Goal: Task Accomplishment & Management: Use online tool/utility

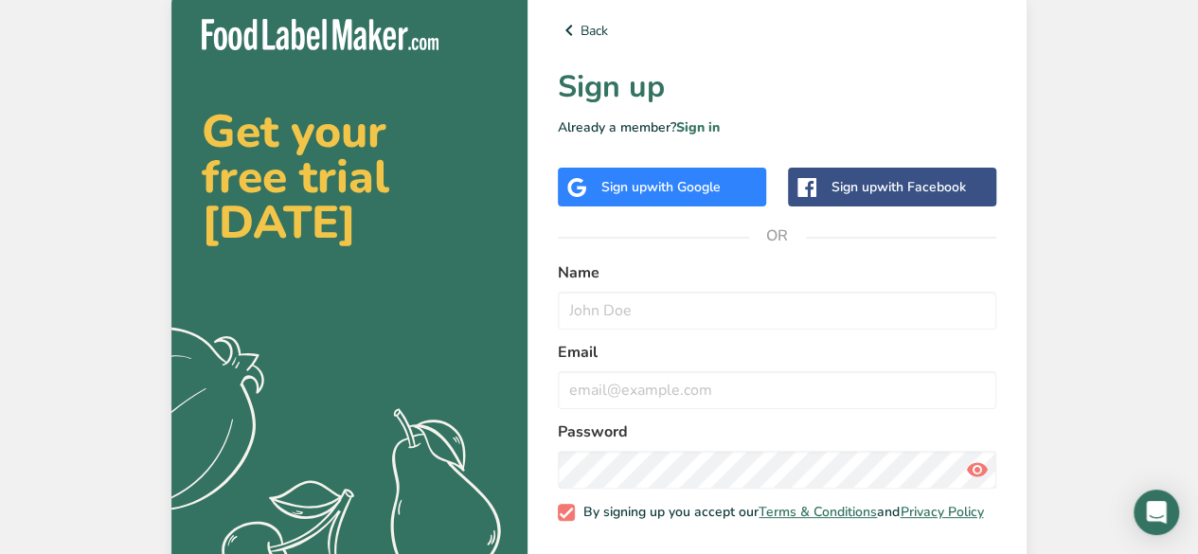
click at [694, 188] on span "with Google" at bounding box center [684, 187] width 74 height 18
click at [693, 189] on span "with Google" at bounding box center [684, 187] width 74 height 18
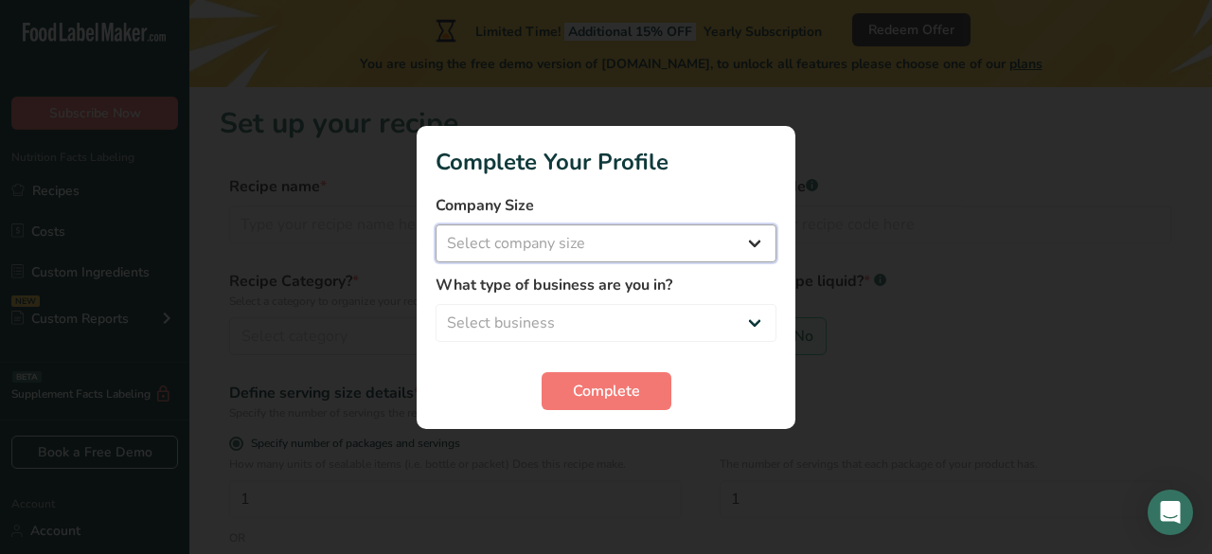
click at [563, 243] on select "Select company size Fewer than 10 Employees 10 to 50 Employees 51 to 500 Employ…" at bounding box center [606, 243] width 341 height 38
select select "1"
click at [436, 224] on select "Select company size Fewer than 10 Employees 10 to 50 Employees 51 to 500 Employ…" at bounding box center [606, 243] width 341 height 38
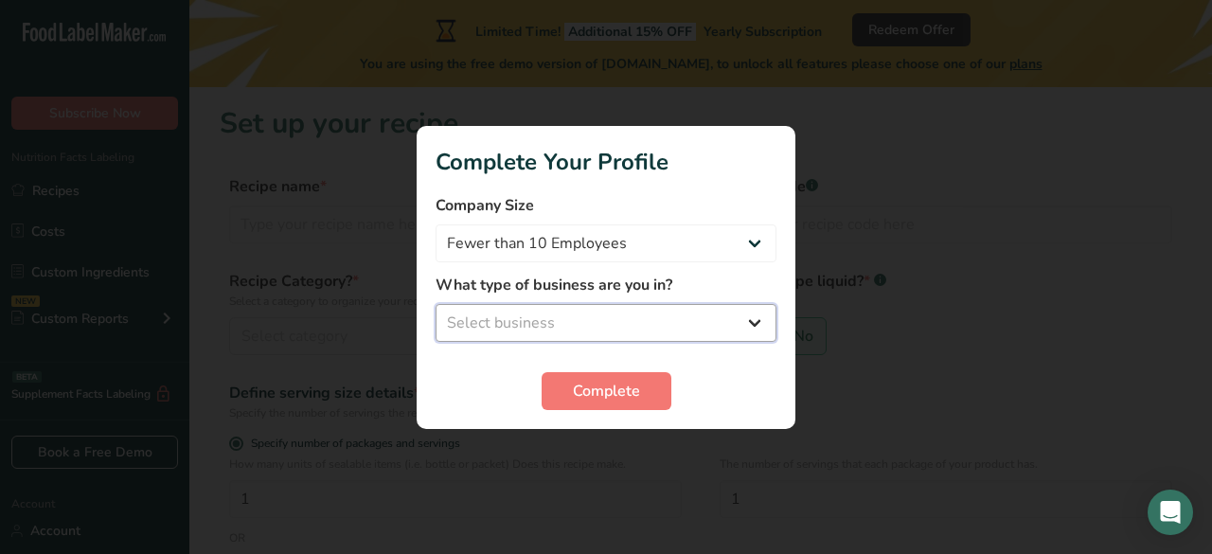
click at [552, 310] on select "Select business Packaged Food Manufacturer Restaurant & Cafe Bakery Meal Plans …" at bounding box center [606, 323] width 341 height 38
drag, startPoint x: 650, startPoint y: 291, endPoint x: 640, endPoint y: 309, distance: 20.3
click at [640, 309] on div "What type of business are you in? Select business Packaged Food Manufacturer Re…" at bounding box center [606, 308] width 341 height 68
click at [629, 315] on select "Select business Packaged Food Manufacturer Restaurant & Cafe Bakery Meal Plans …" at bounding box center [606, 323] width 341 height 38
select select "8"
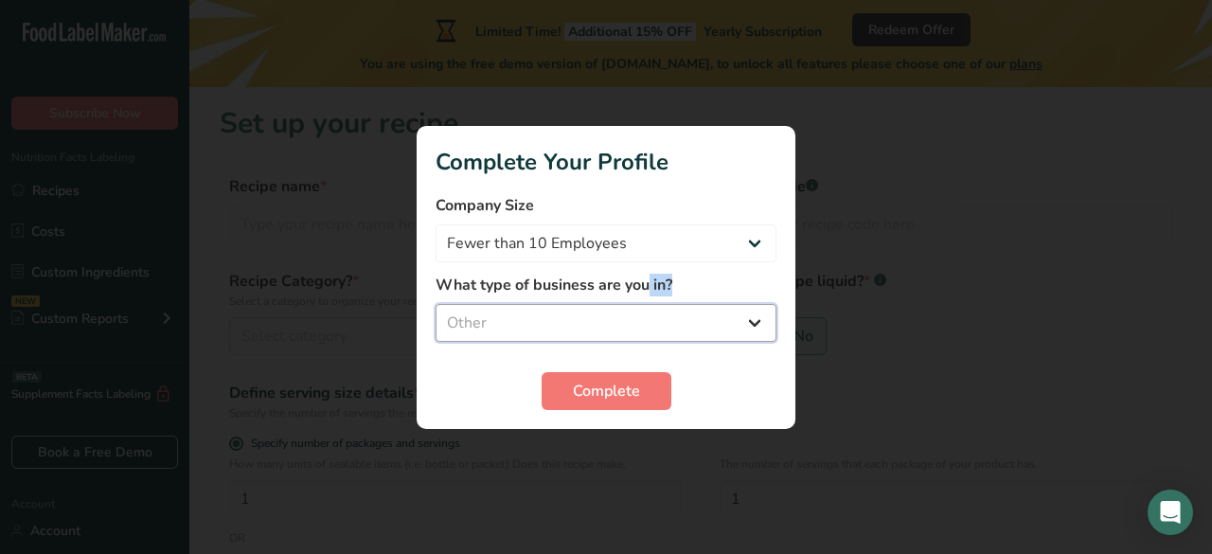
click at [436, 304] on select "Select business Packaged Food Manufacturer Restaurant & Cafe Bakery Meal Plans …" at bounding box center [606, 323] width 341 height 38
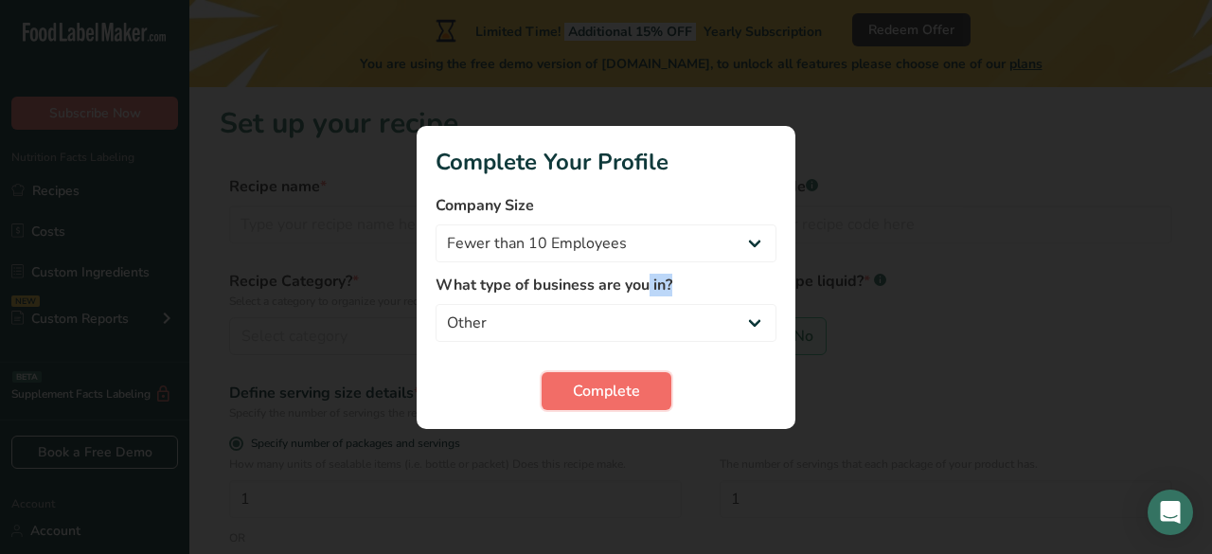
click at [602, 386] on span "Complete" at bounding box center [606, 391] width 67 height 23
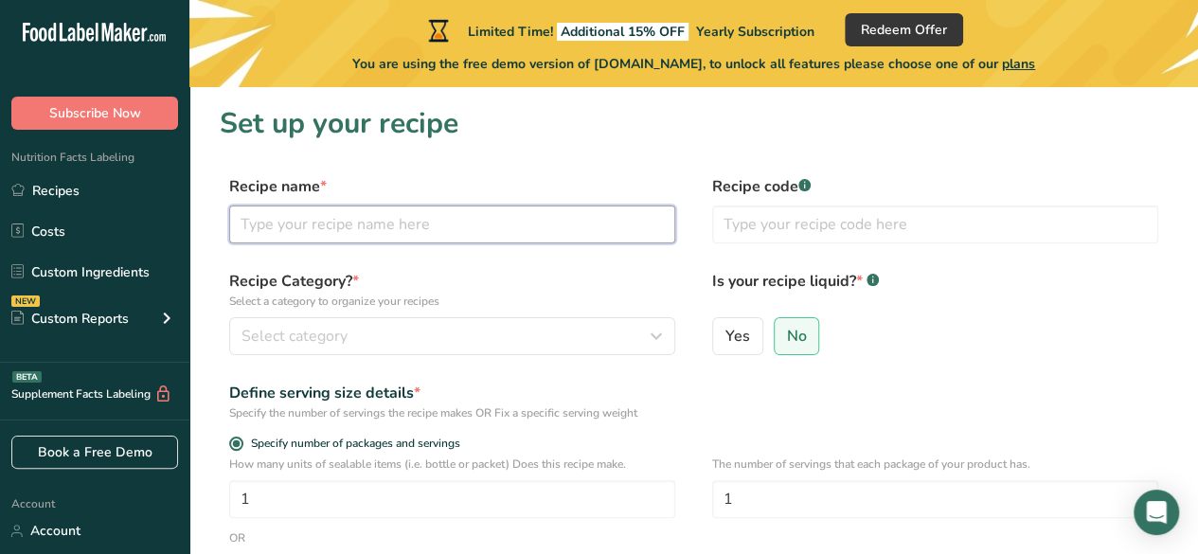
click at [515, 217] on input "text" at bounding box center [452, 224] width 446 height 38
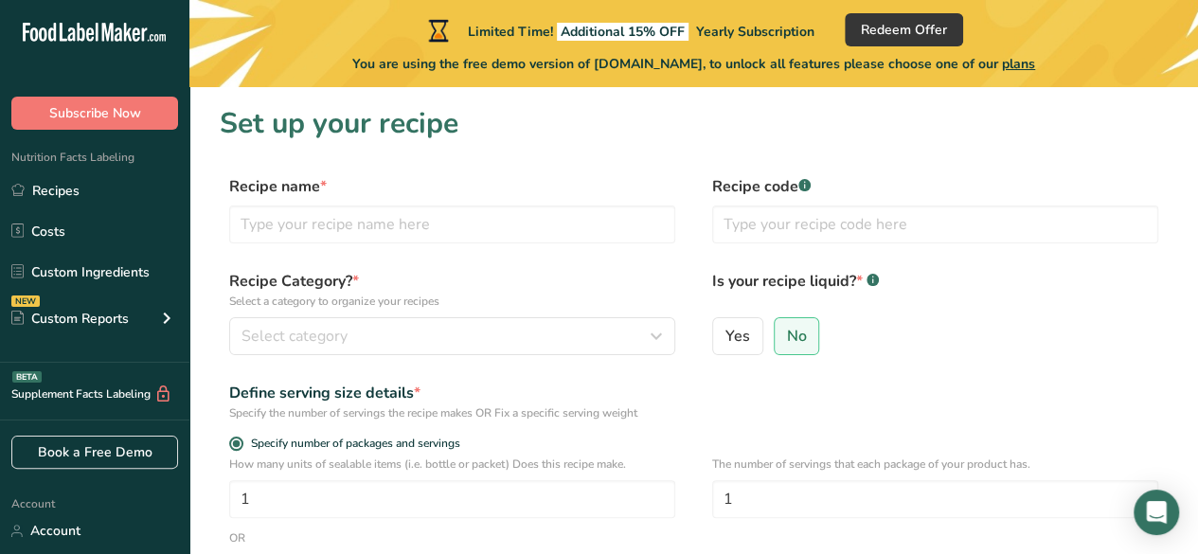
click at [1012, 357] on div "Yes No" at bounding box center [935, 341] width 446 height 49
click at [822, 52] on div "You are using the free demo version of [DOMAIN_NAME], to unlock all features pl…" at bounding box center [693, 59] width 1008 height 27
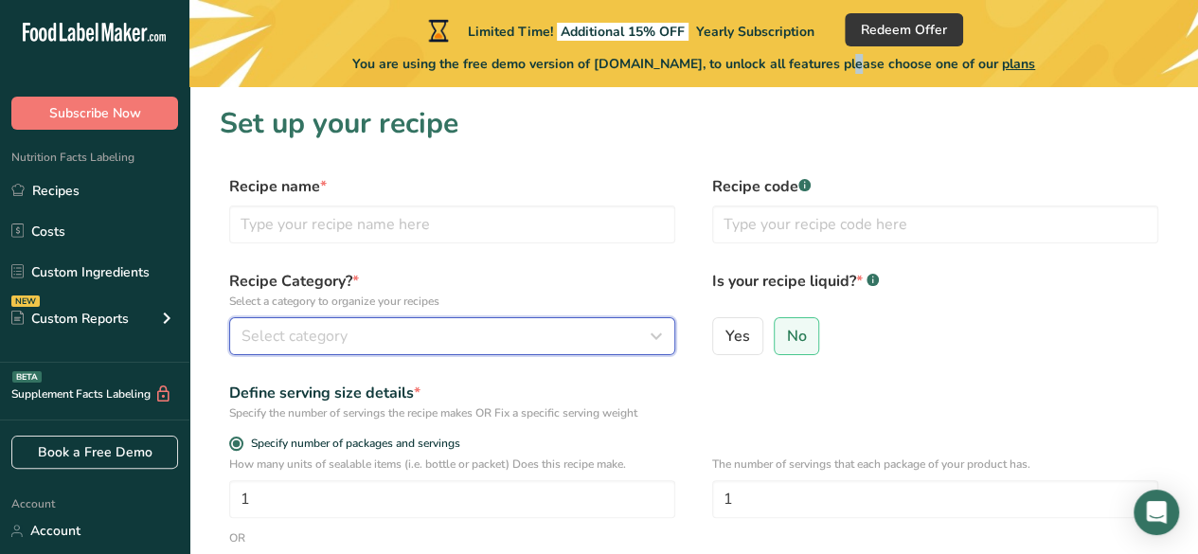
click at [425, 332] on div "Select category" at bounding box center [446, 336] width 410 height 23
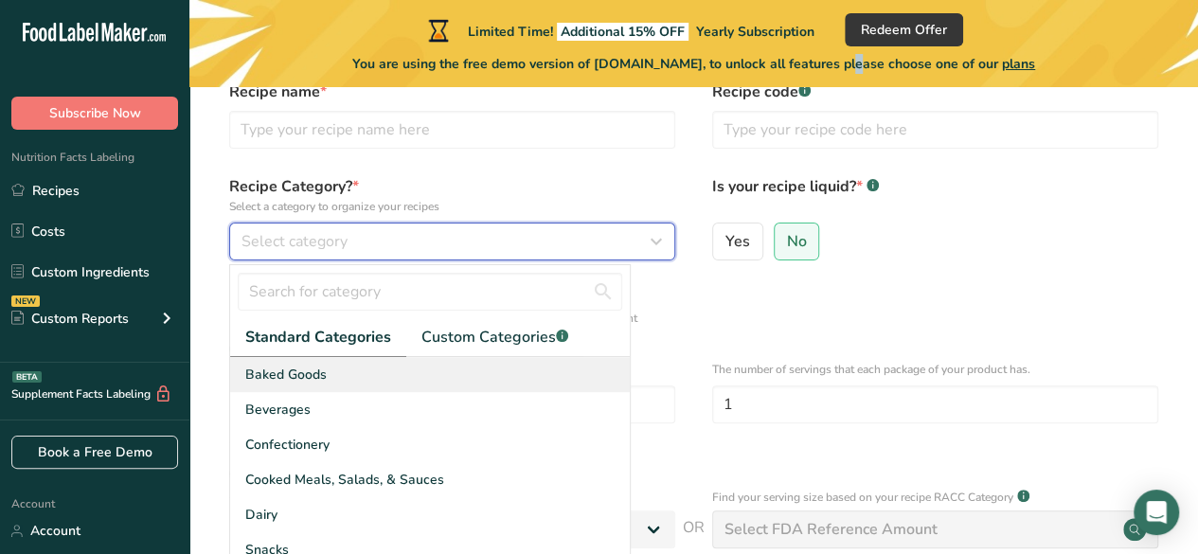
scroll to position [189, 0]
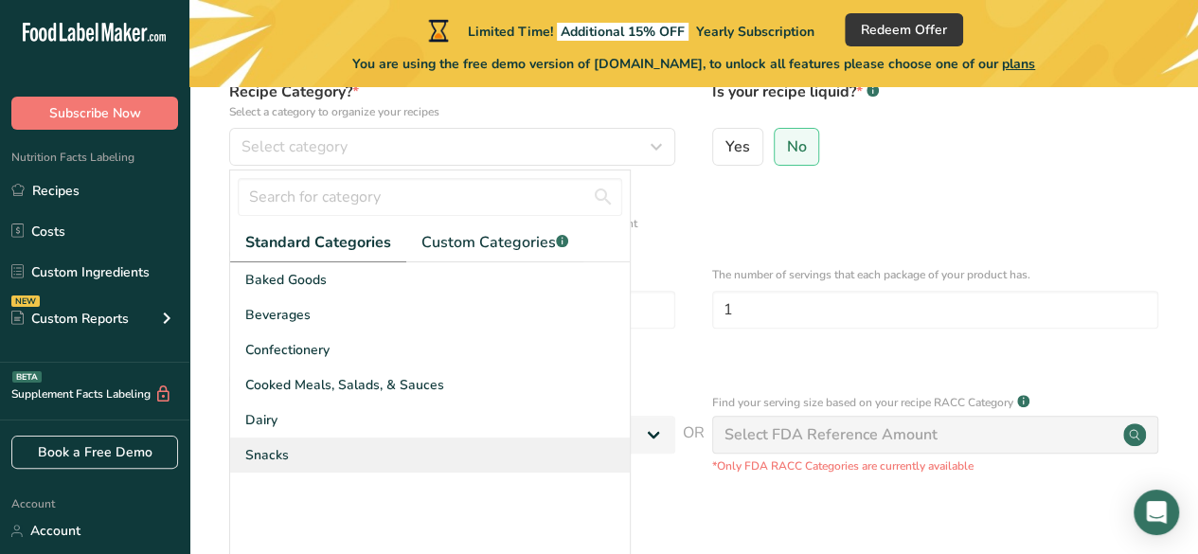
click at [384, 455] on div "Snacks" at bounding box center [430, 454] width 400 height 35
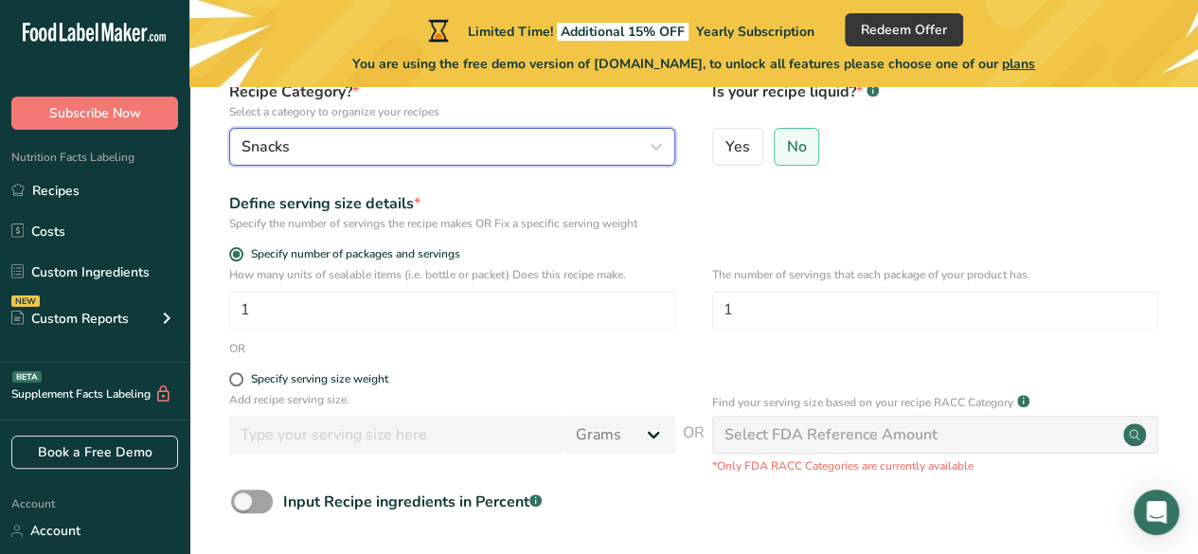
click at [413, 156] on div "Snacks" at bounding box center [446, 146] width 410 height 23
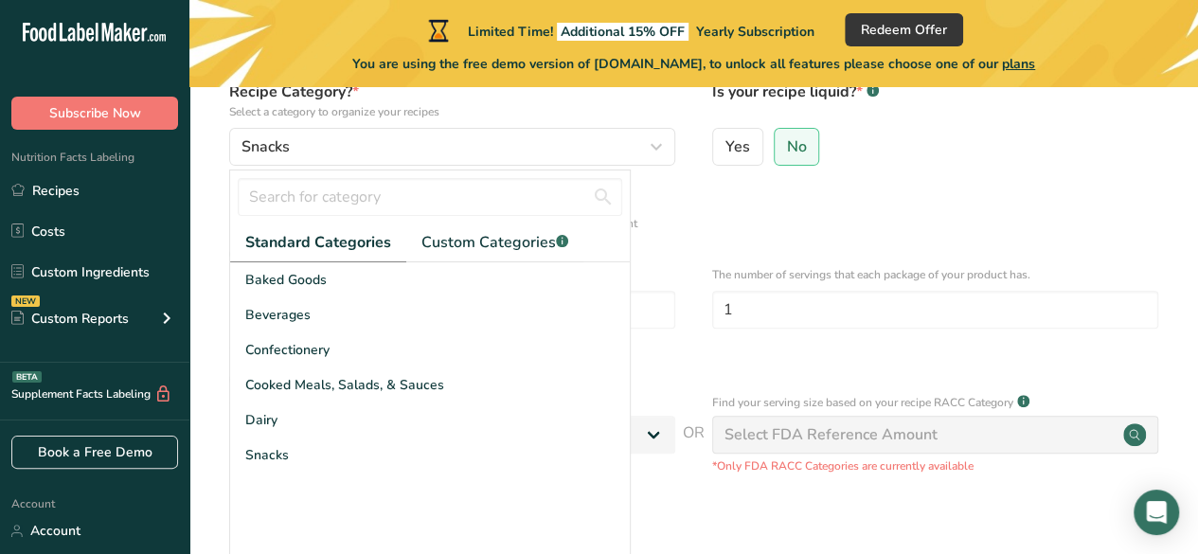
click at [924, 205] on div "Define serving size details * Specify the number of servings the recipe makes O…" at bounding box center [694, 212] width 948 height 40
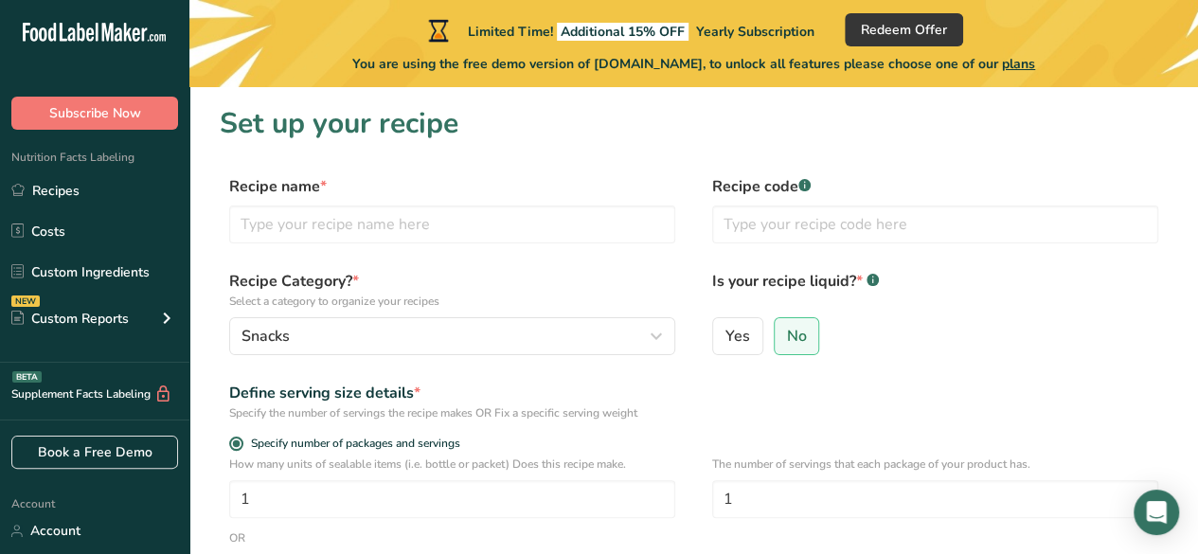
scroll to position [0, 0]
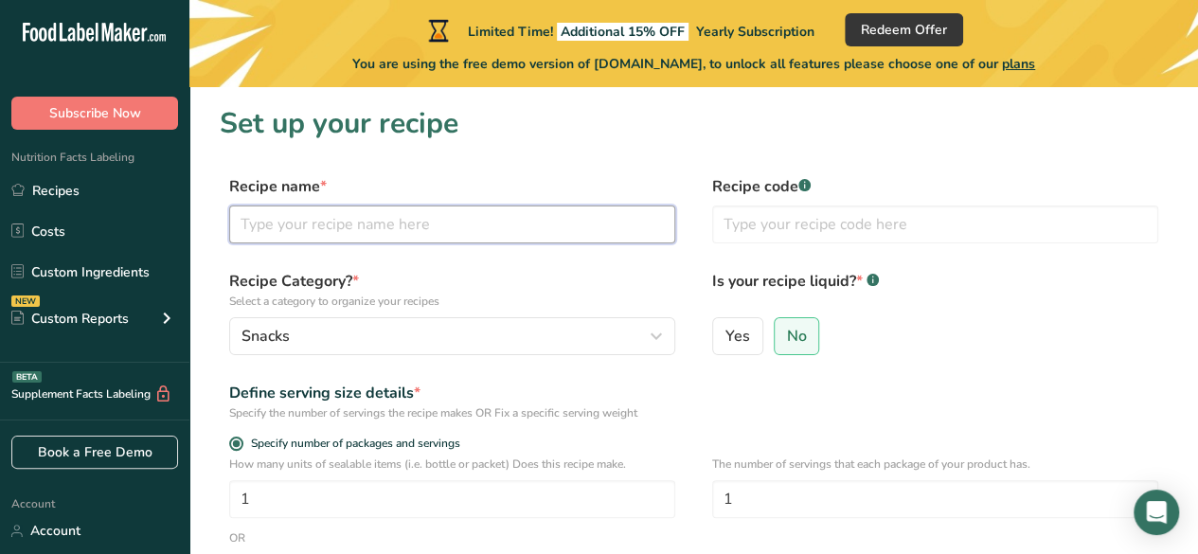
click at [456, 223] on input "text" at bounding box center [452, 224] width 446 height 38
type input "mix [PERSON_NAME] protein bar"
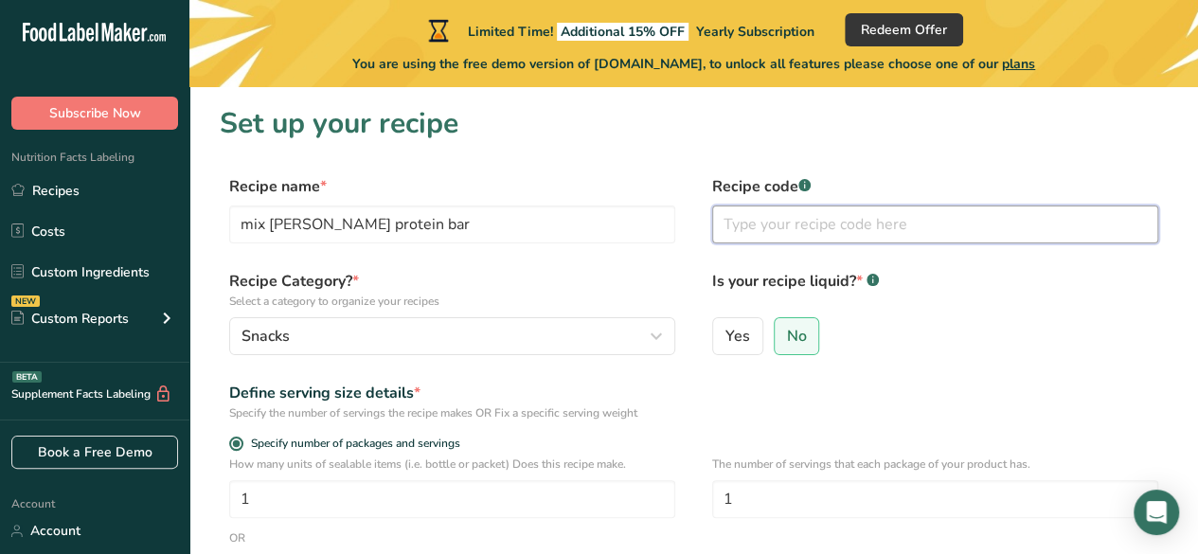
click at [1011, 241] on input "text" at bounding box center [935, 224] width 446 height 38
type input "f"
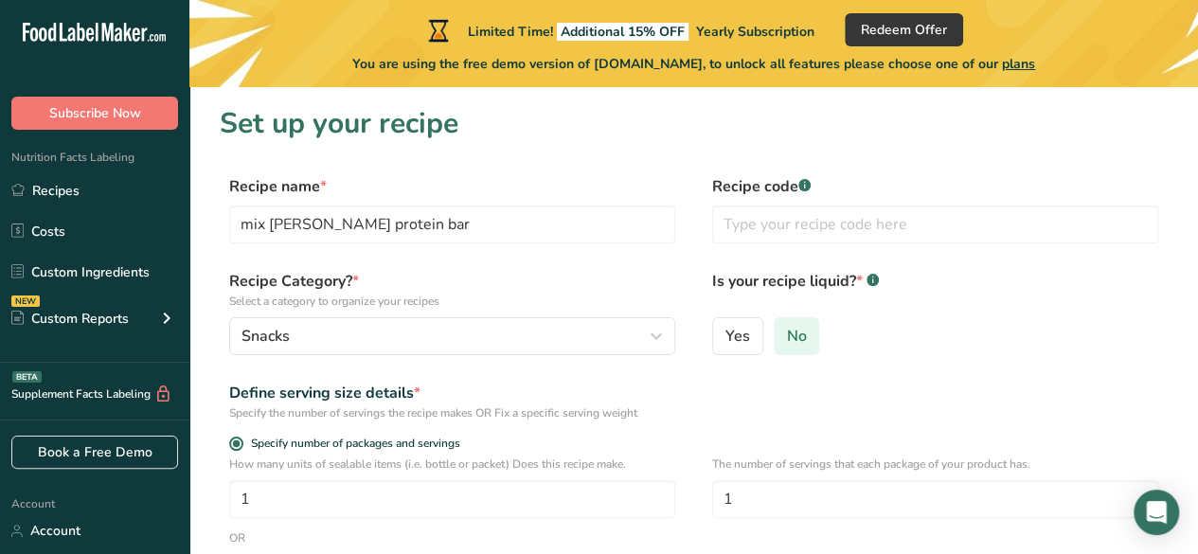
click at [797, 331] on span "No" at bounding box center [797, 336] width 20 height 19
click at [787, 331] on input "No" at bounding box center [781, 336] width 12 height 12
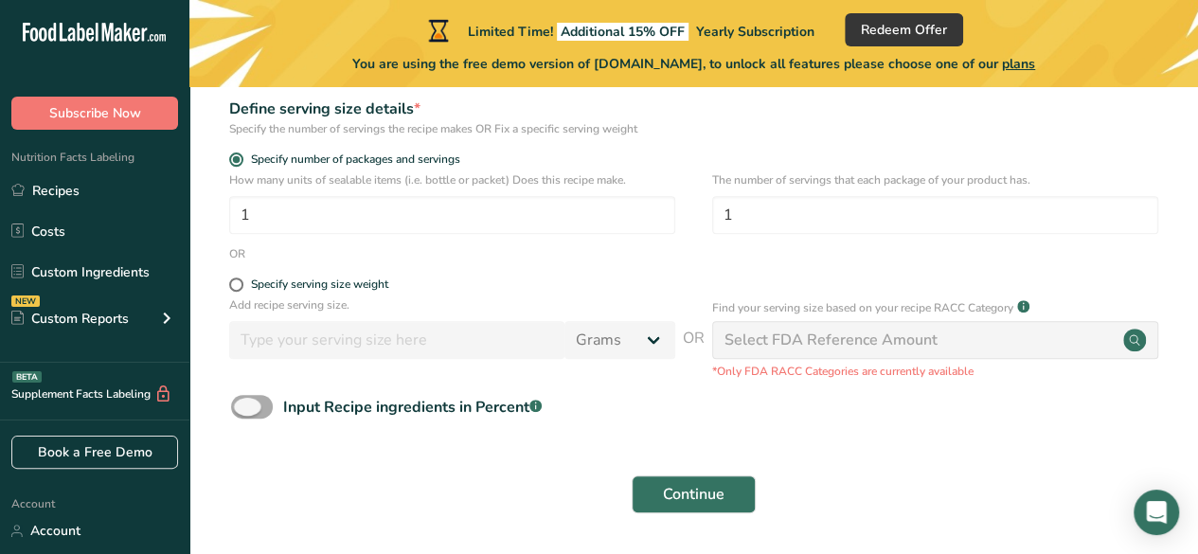
click at [237, 411] on span at bounding box center [252, 407] width 42 height 24
click at [237, 411] on input "Input Recipe ingredients in Percent .a-a{fill:#347362;}.b-a{fill:#fff;}" at bounding box center [237, 407] width 12 height 12
checkbox input "true"
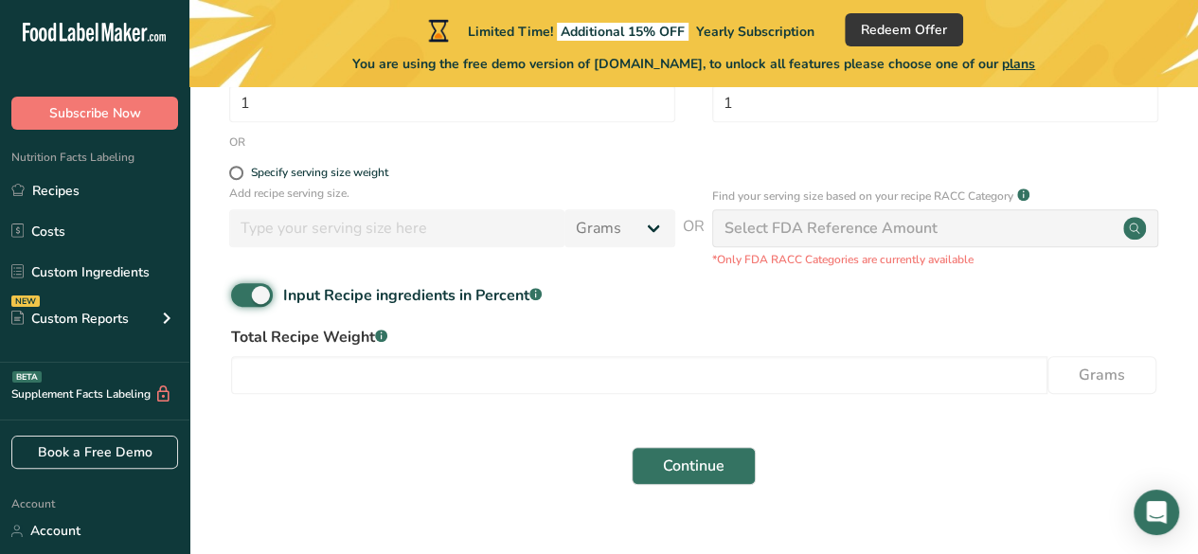
scroll to position [428, 0]
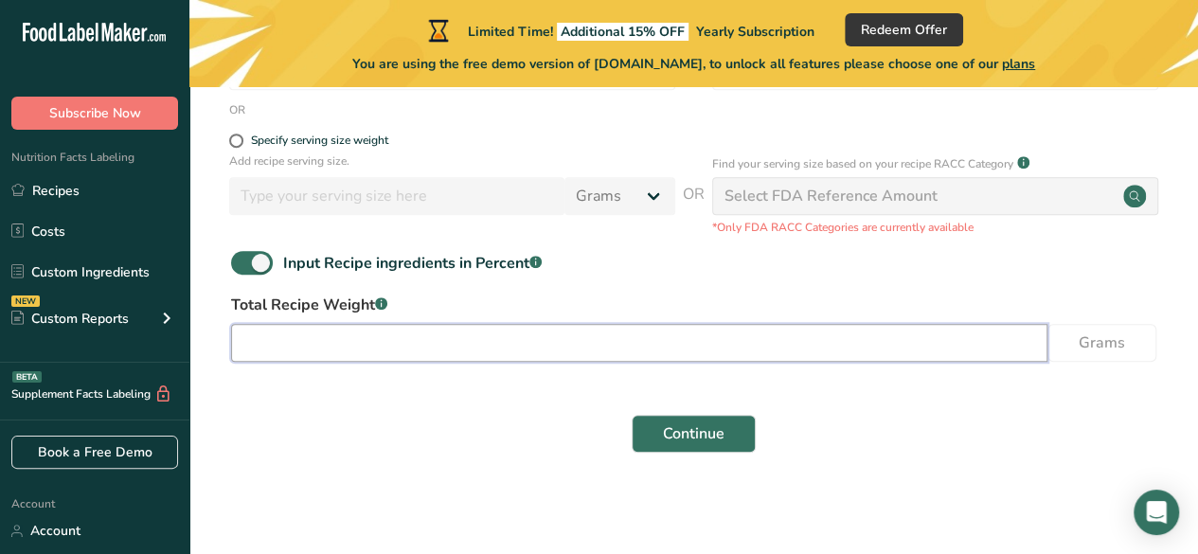
click at [677, 355] on input "number" at bounding box center [639, 343] width 816 height 38
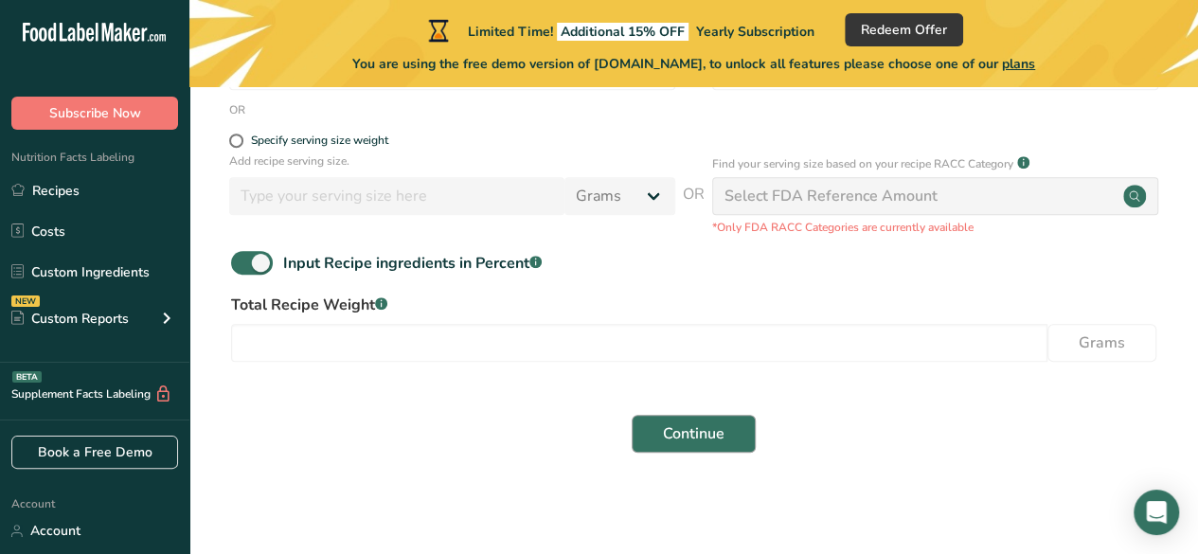
drag, startPoint x: 723, startPoint y: 402, endPoint x: 705, endPoint y: 423, distance: 28.2
click at [705, 423] on div "Continue" at bounding box center [694, 433] width 948 height 61
click at [705, 423] on span "Continue" at bounding box center [694, 433] width 62 height 23
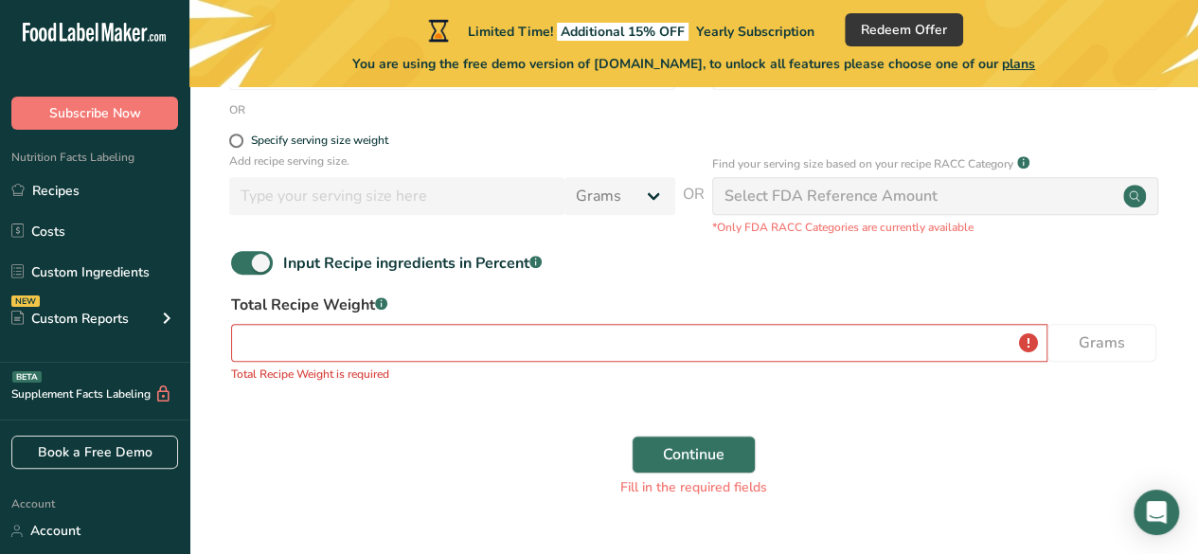
click at [702, 425] on div "Continue Fill in the required fields" at bounding box center [694, 466] width 948 height 84
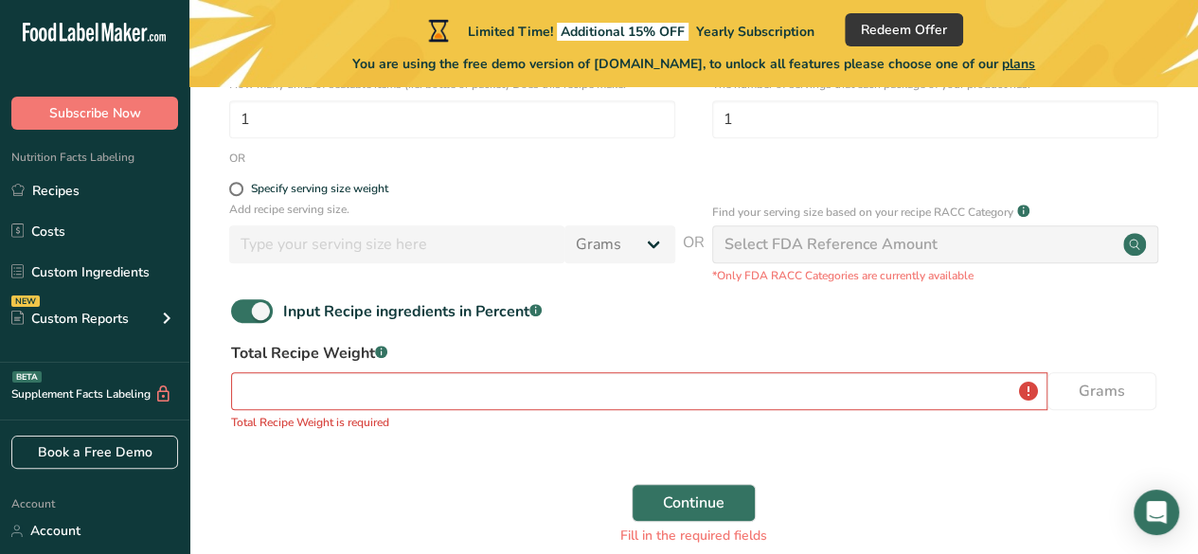
scroll to position [473, 0]
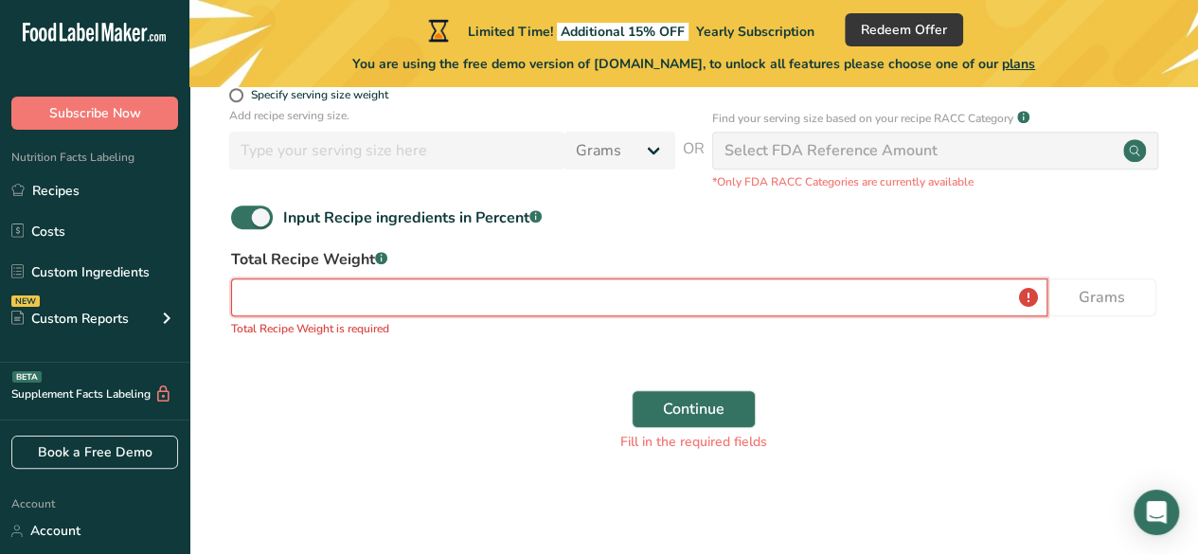
click at [510, 313] on input "number" at bounding box center [639, 297] width 816 height 38
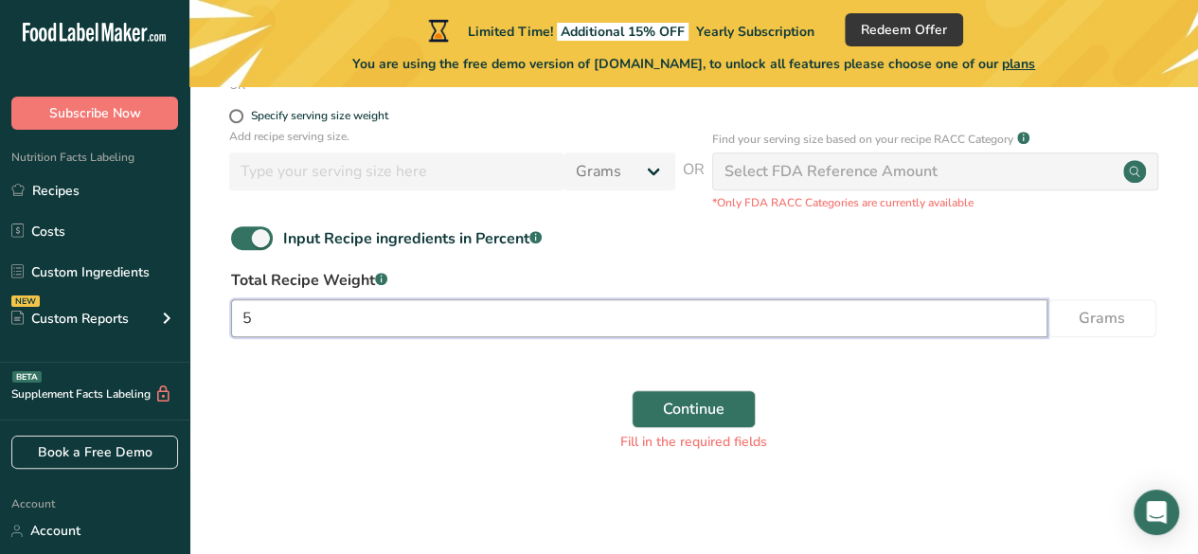
scroll to position [453, 0]
type input "50"
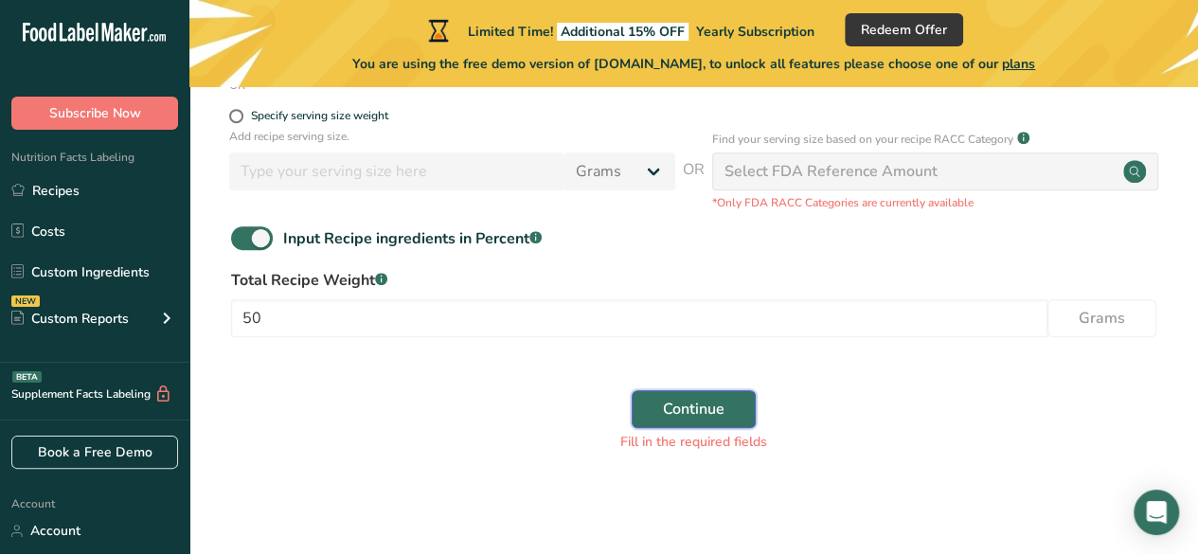
click at [682, 416] on span "Continue" at bounding box center [694, 409] width 62 height 23
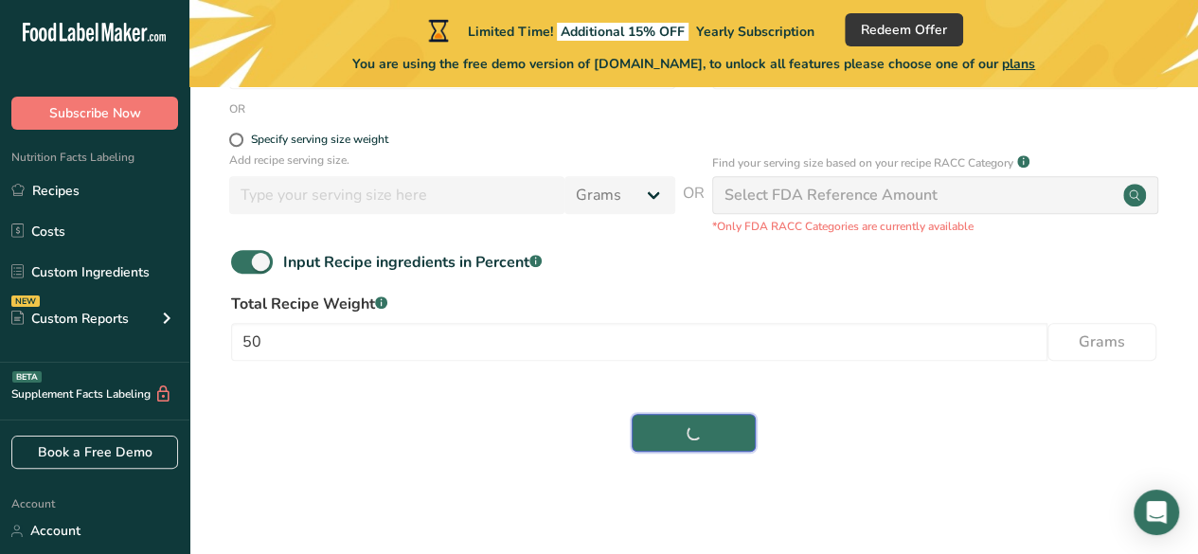
scroll to position [428, 0]
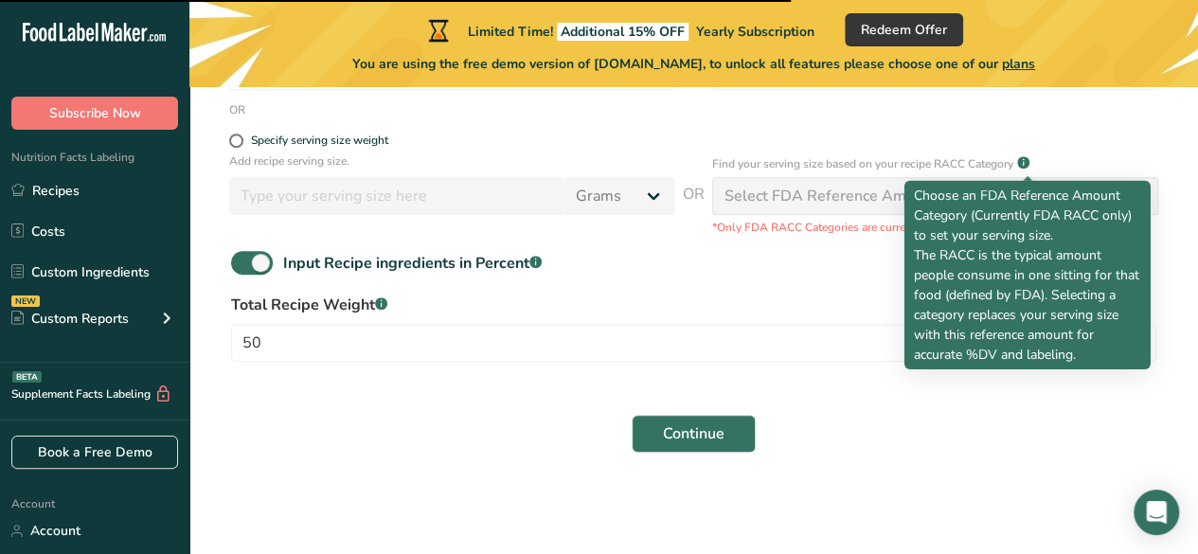
click at [1026, 164] on rect at bounding box center [1023, 162] width 12 height 12
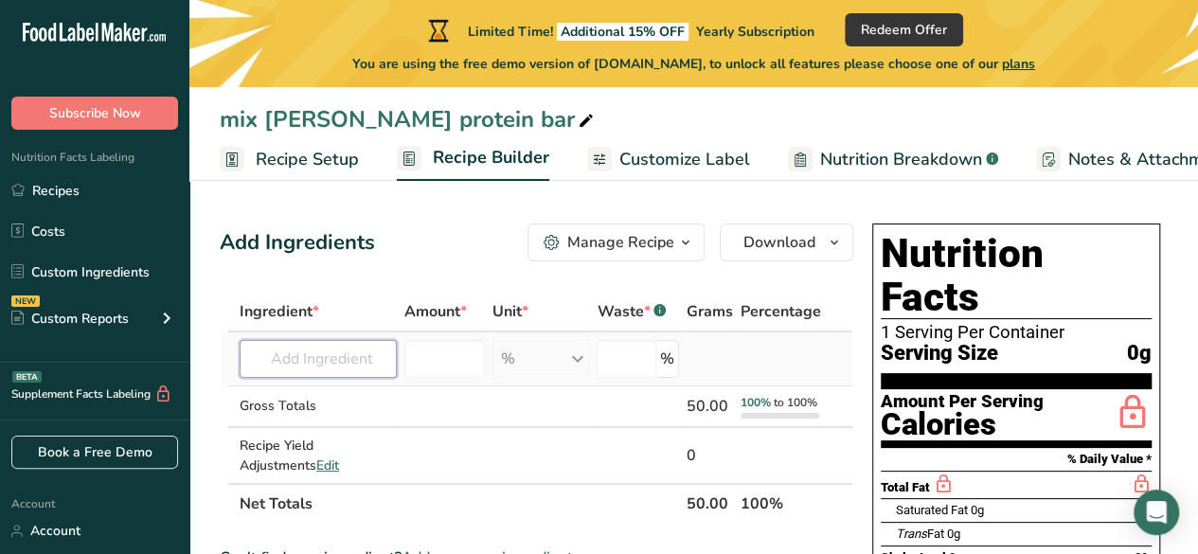
click at [348, 366] on input "text" at bounding box center [318, 359] width 157 height 38
click at [290, 358] on input "text" at bounding box center [318, 359] width 157 height 38
paste input "1cup oats (240ml) ¼ cup ground flaxseed (60 ml) ½ cup(vegan) protein powder or …"
type input "1cup oats (240ml) ¼ cup ground flaxseed (60 ml) ½ cup(vegan) protein powder or …"
click at [455, 372] on input "number" at bounding box center [444, 359] width 80 height 38
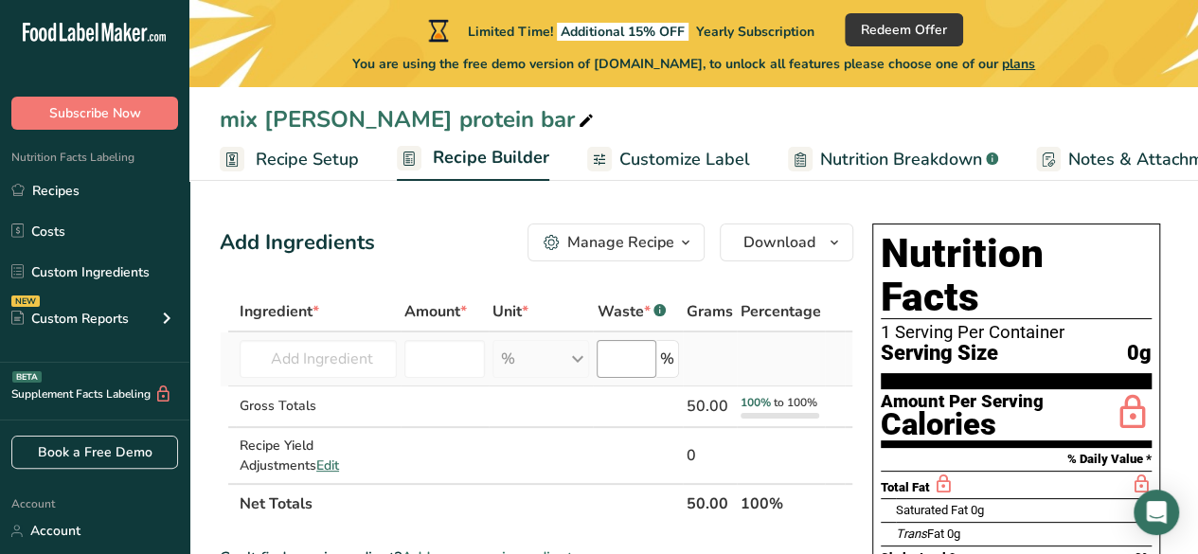
drag, startPoint x: 580, startPoint y: 359, endPoint x: 616, endPoint y: 354, distance: 37.2
click at [595, 349] on tr "No results found Add your own ingredient % Weight Units g kg mg See more Volume…" at bounding box center [537, 359] width 632 height 54
click at [638, 365] on input "number" at bounding box center [626, 359] width 59 height 38
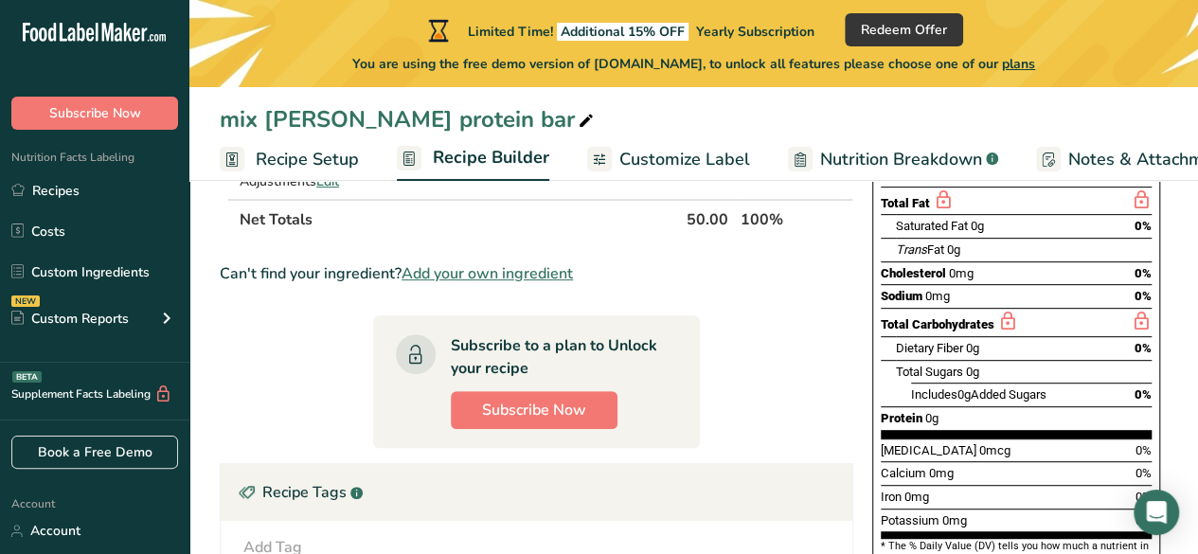
scroll to position [531, 0]
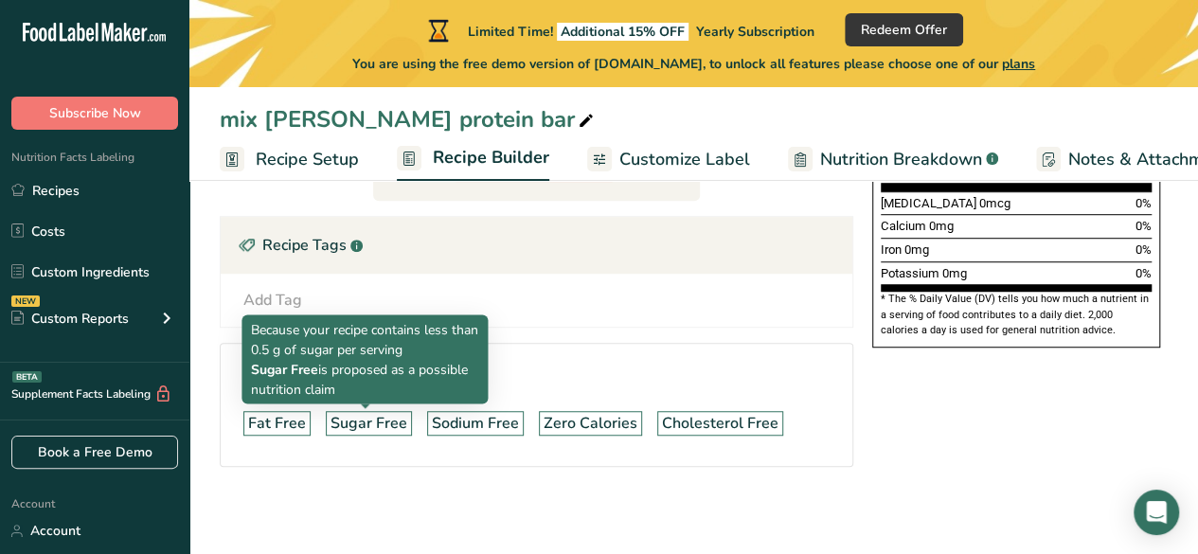
click at [356, 423] on div "Sugar Free" at bounding box center [368, 423] width 77 height 23
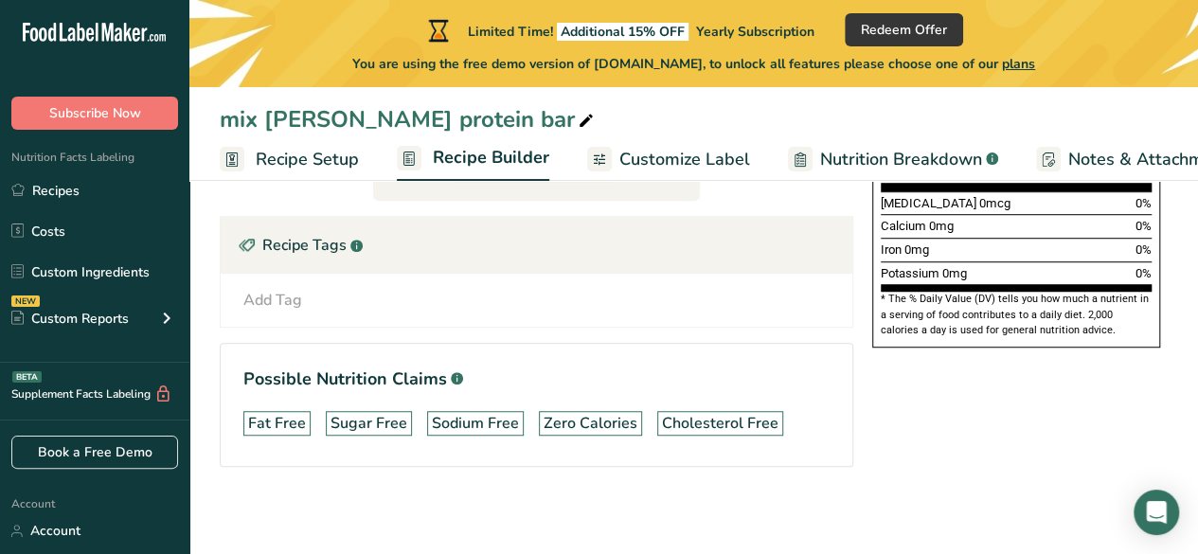
click at [382, 417] on div "Sugar Free" at bounding box center [368, 423] width 77 height 23
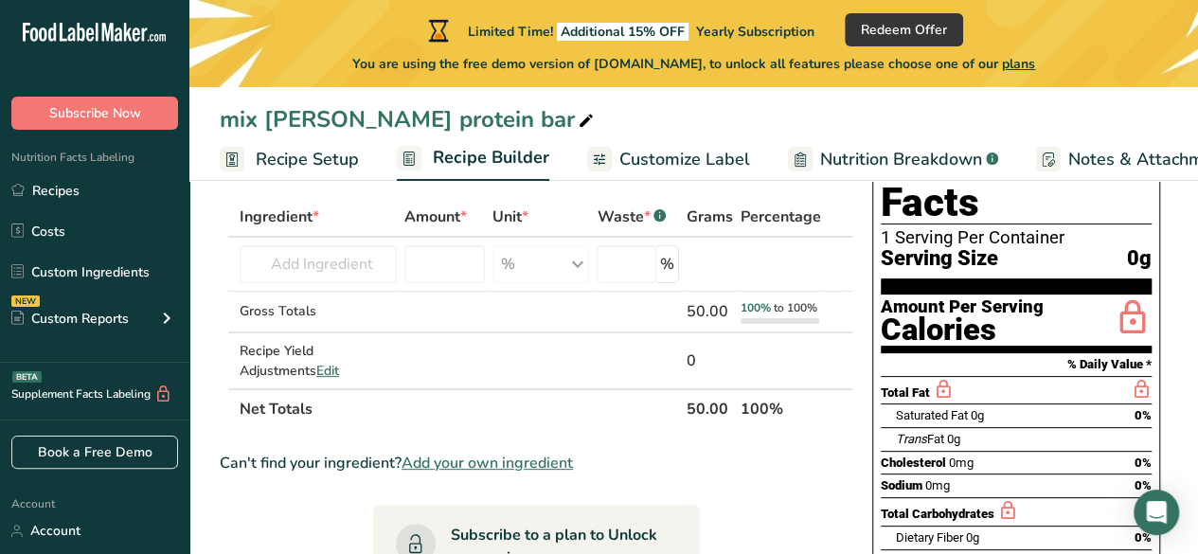
scroll to position [0, 0]
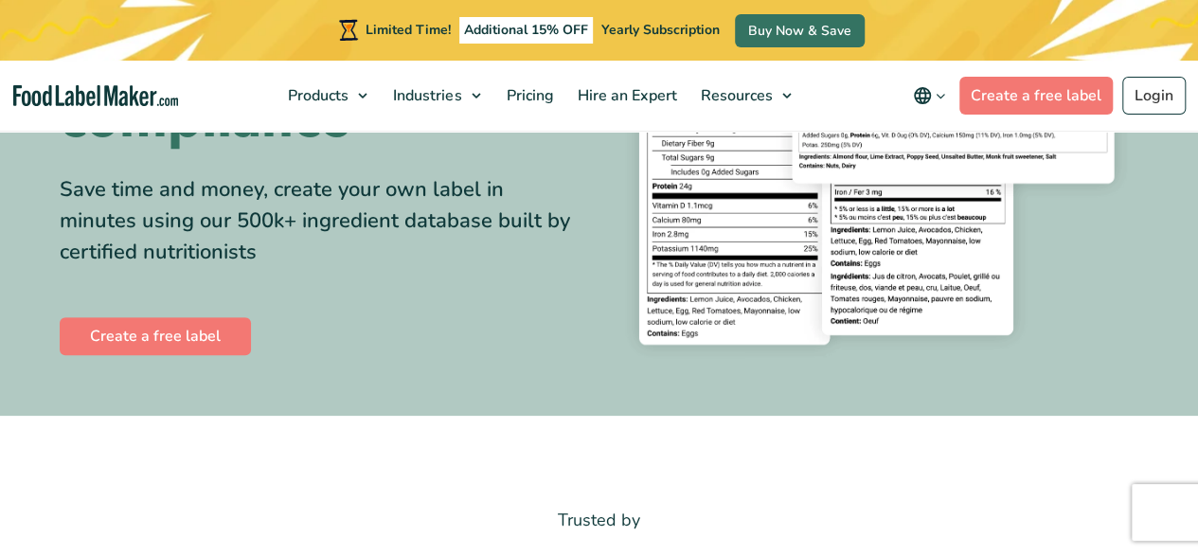
scroll to position [284, 0]
click at [1138, 35] on div "Limited Time! Additional 15% OFF Yearly Subscription Buy Now & Save" at bounding box center [599, 30] width 1198 height 61
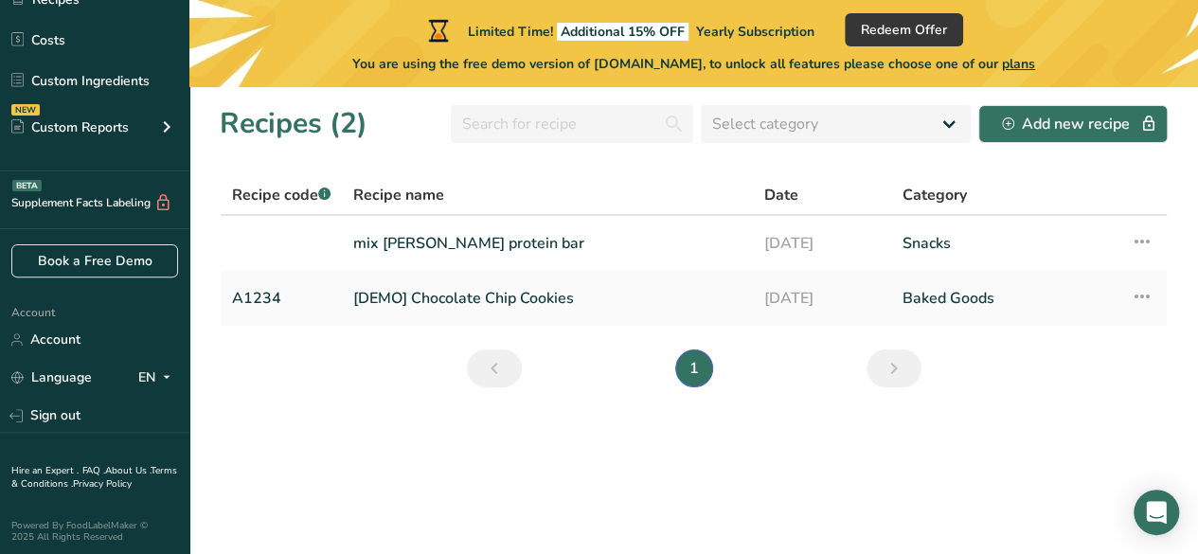
scroll to position [193, 0]
click at [650, 250] on link "mix berry protein bar" at bounding box center [547, 243] width 388 height 40
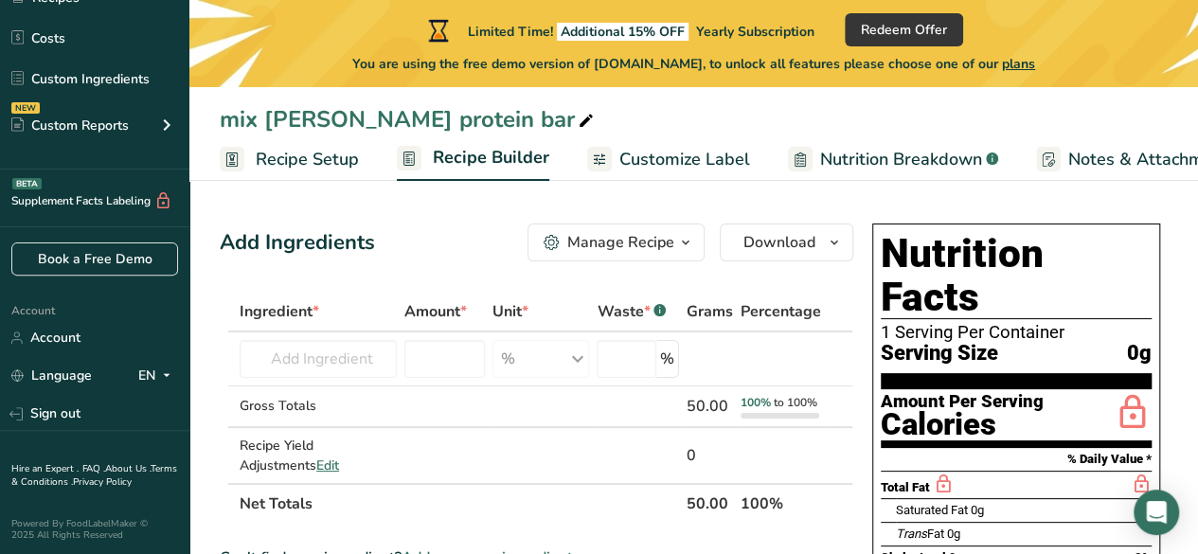
click at [1133, 342] on span "0g" at bounding box center [1139, 354] width 25 height 24
click at [1145, 342] on span "0g" at bounding box center [1139, 354] width 25 height 24
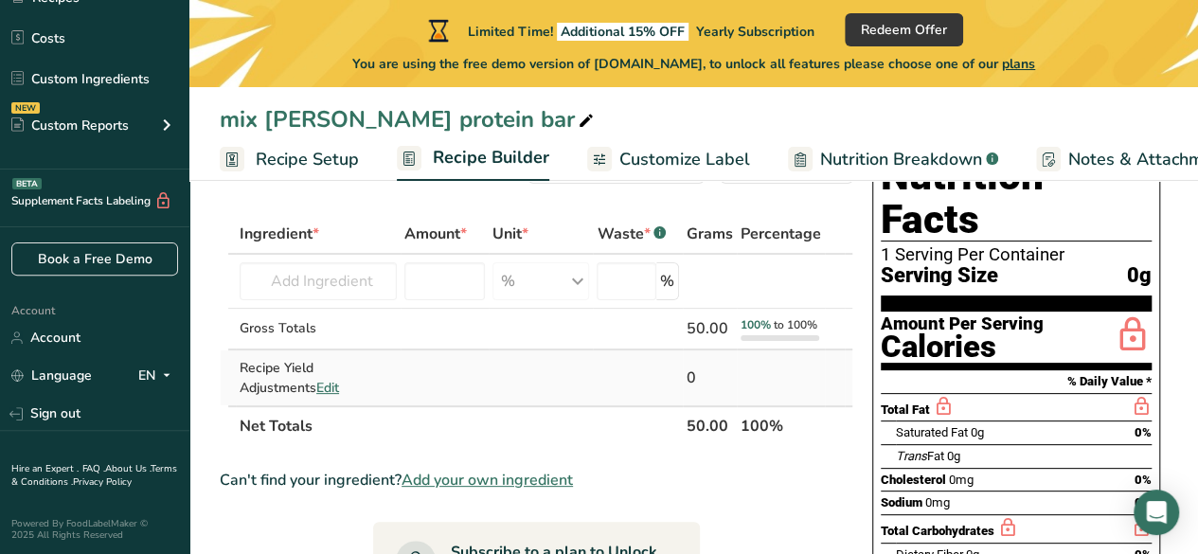
scroll to position [95, 0]
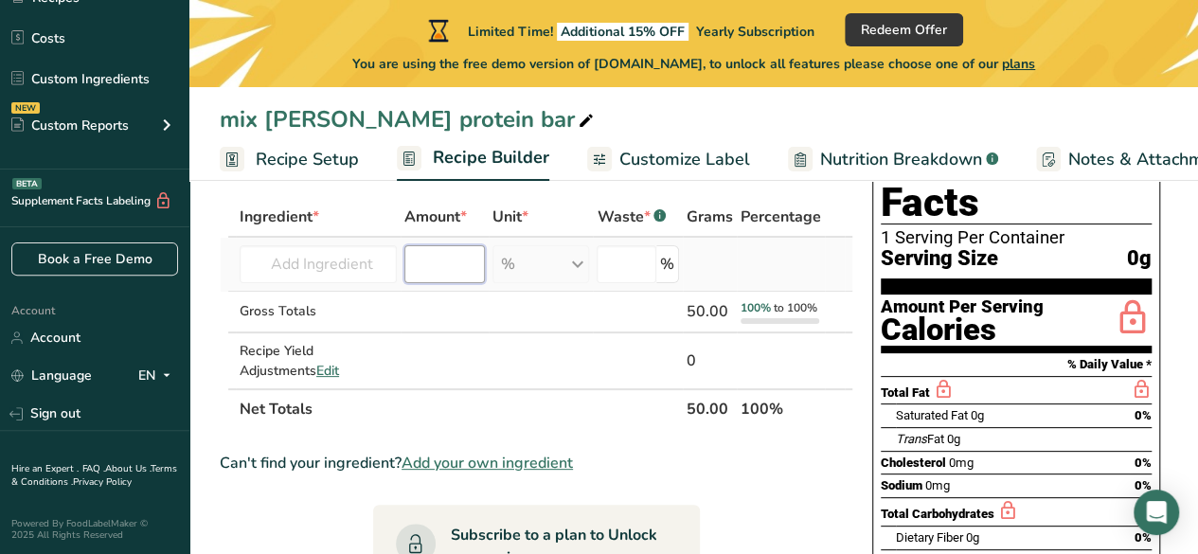
click at [439, 277] on input "number" at bounding box center [444, 264] width 80 height 38
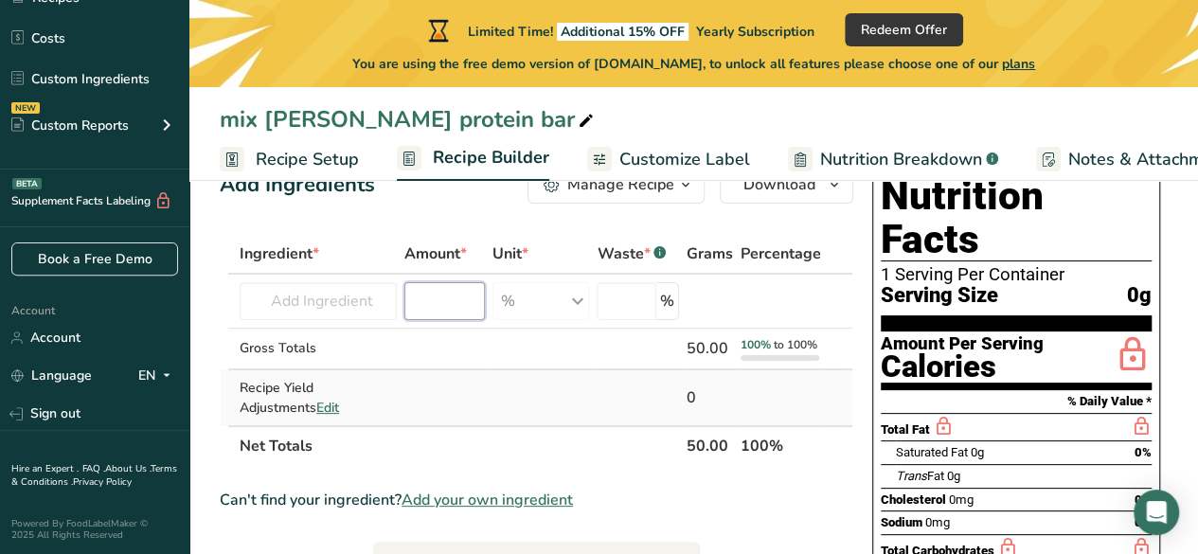
scroll to position [0, 0]
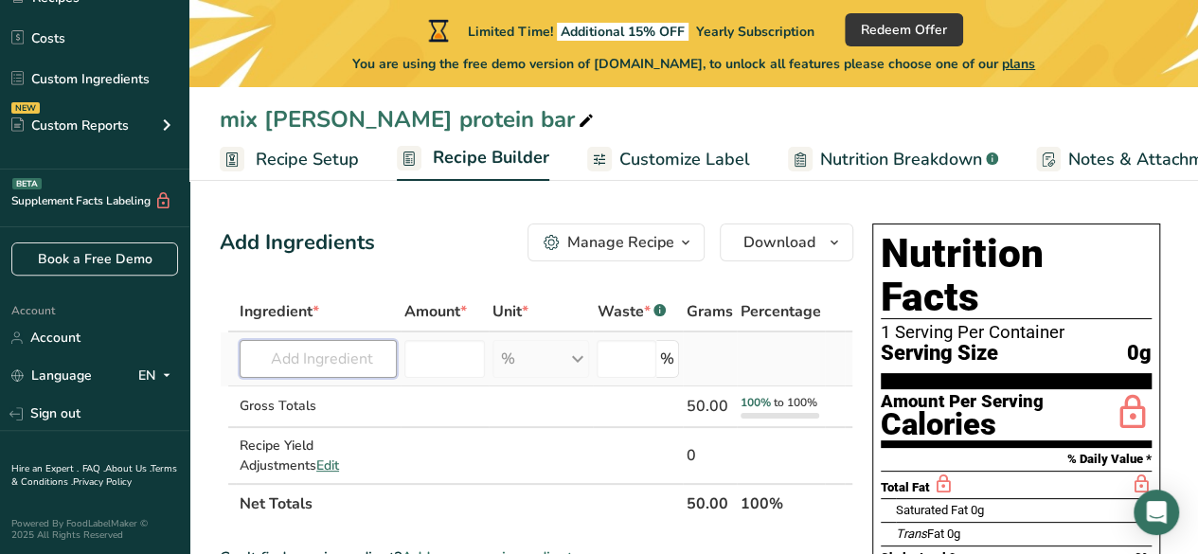
click at [313, 352] on input "text" at bounding box center [318, 359] width 157 height 38
paste input "1cup oats (240ml) ¼ cup ground flaxseed (60 ml) ½ cup(vegan) protein powder or …"
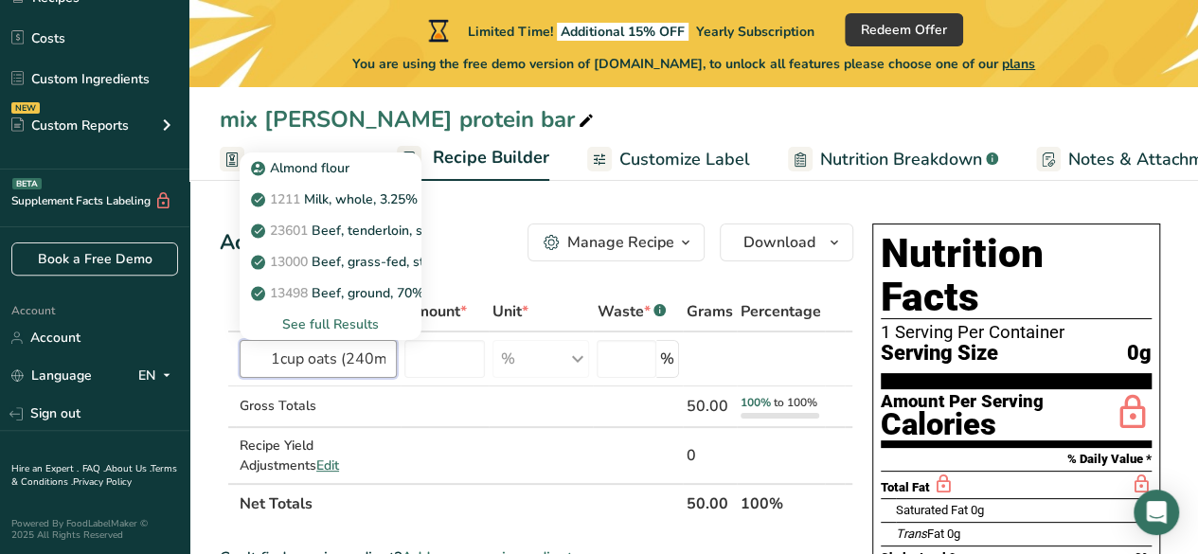
scroll to position [0, 2174]
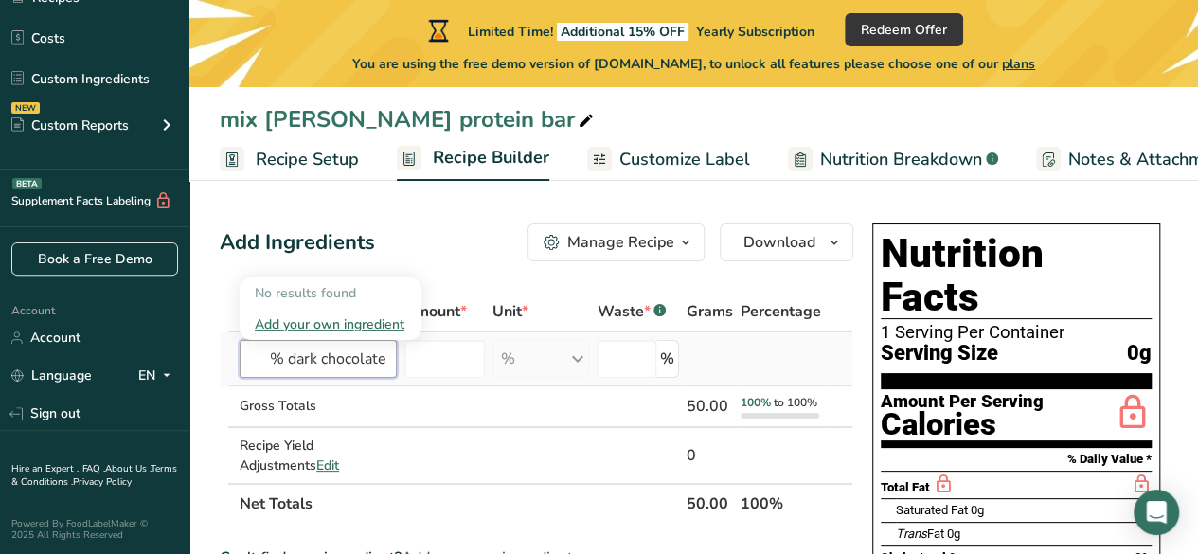
type input "1cup oats (240ml) ¼ cup ground flaxseed (60 ml) ½ cup(vegan) protein powder or …"
click at [341, 331] on div "Add your own ingredient" at bounding box center [331, 324] width 152 height 20
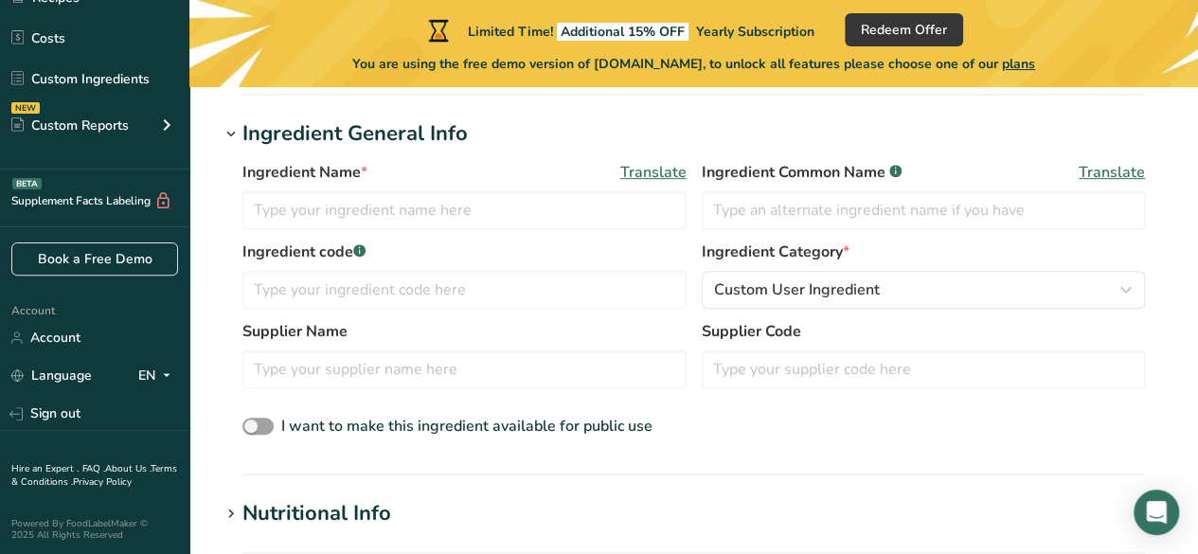
scroll to position [189, 0]
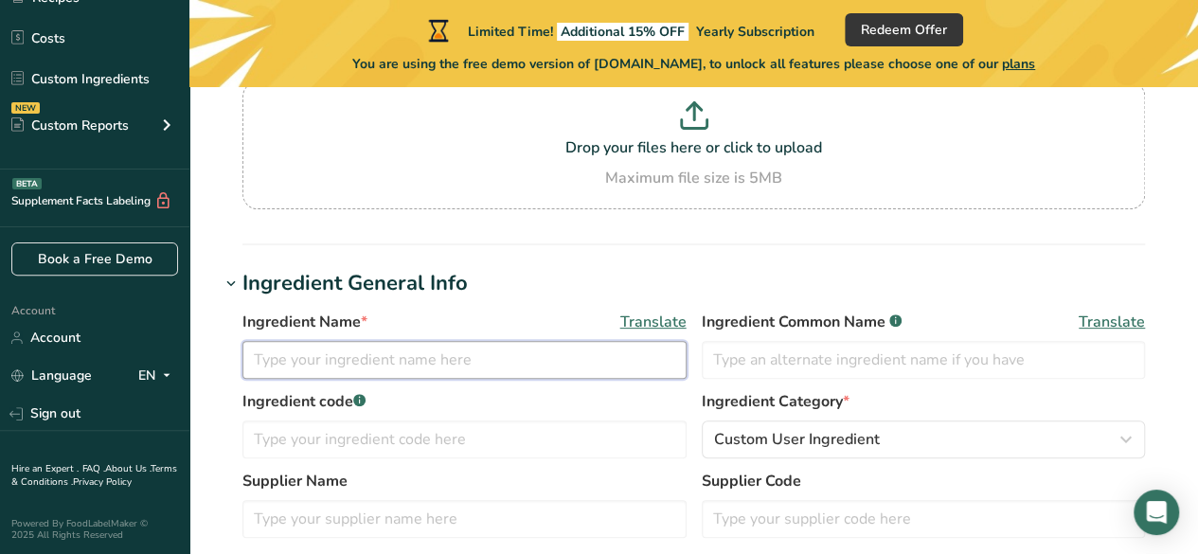
click at [324, 353] on input "text" at bounding box center [464, 360] width 444 height 38
paste input "1cup oats (240ml) ¼ cup ground flaxseed (60 ml) ½ cup(vegan) protein powder or …"
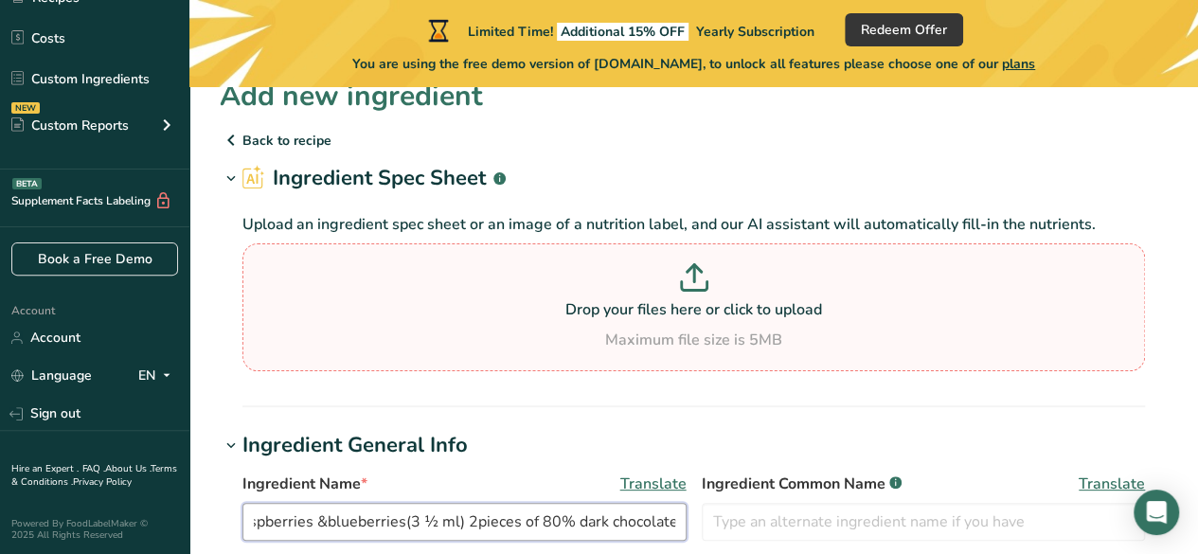
scroll to position [0, 0]
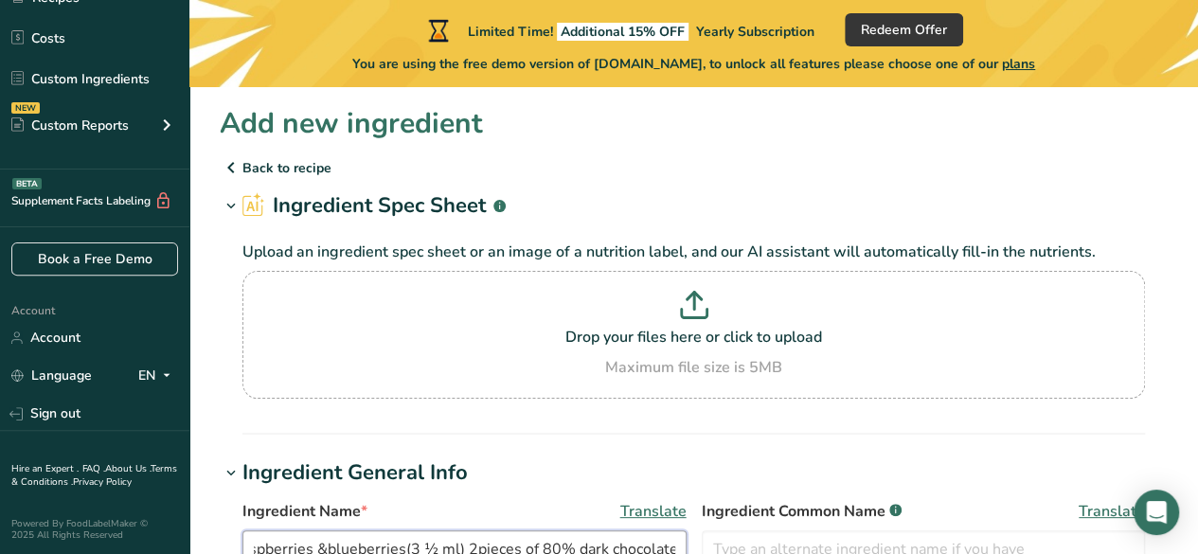
type input "1cup oats (240ml) ¼ cup ground flaxseed (60 ml) ½ cup(vegan) protein powder or …"
click at [269, 168] on p "Back to recipe" at bounding box center [694, 167] width 948 height 23
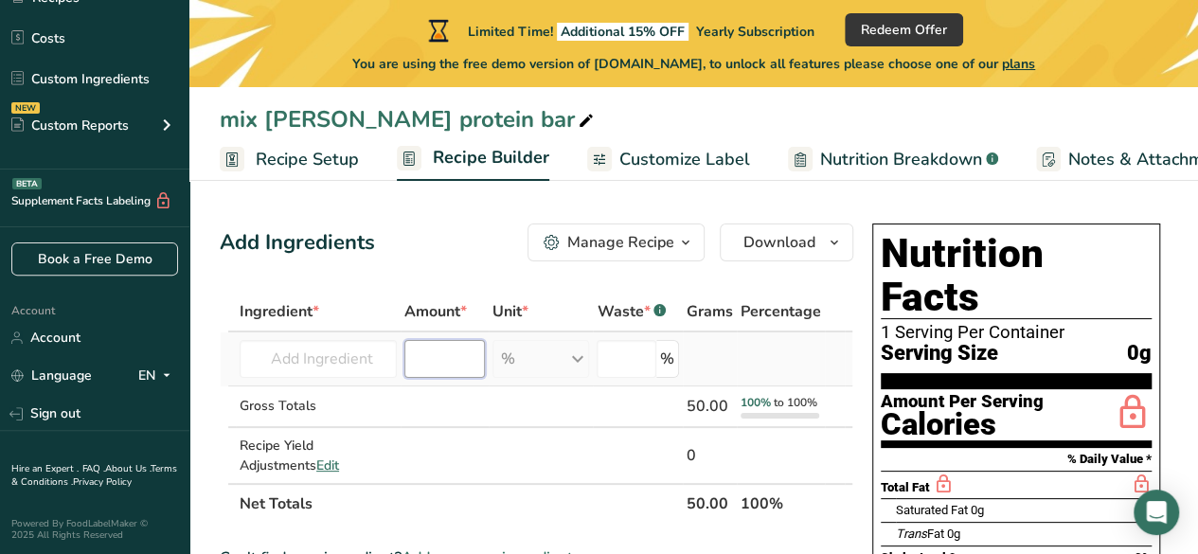
click at [415, 368] on input "number" at bounding box center [444, 359] width 80 height 38
type input "1"
click at [633, 365] on input "number" at bounding box center [626, 359] width 59 height 38
type input "9"
drag, startPoint x: 632, startPoint y: 363, endPoint x: 651, endPoint y: 355, distance: 20.4
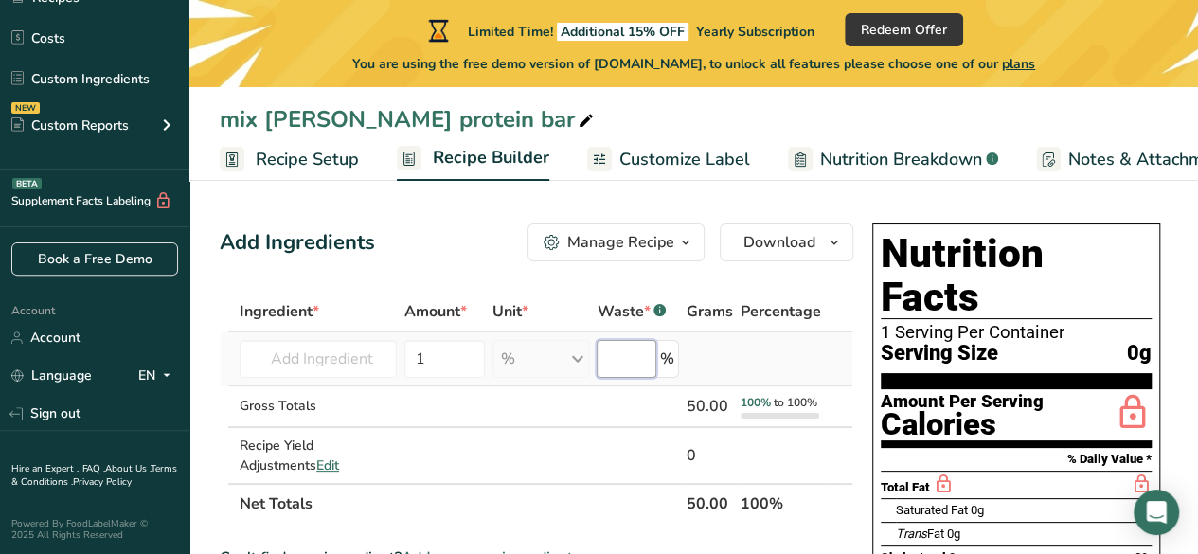
click at [651, 355] on input "number" at bounding box center [626, 359] width 59 height 38
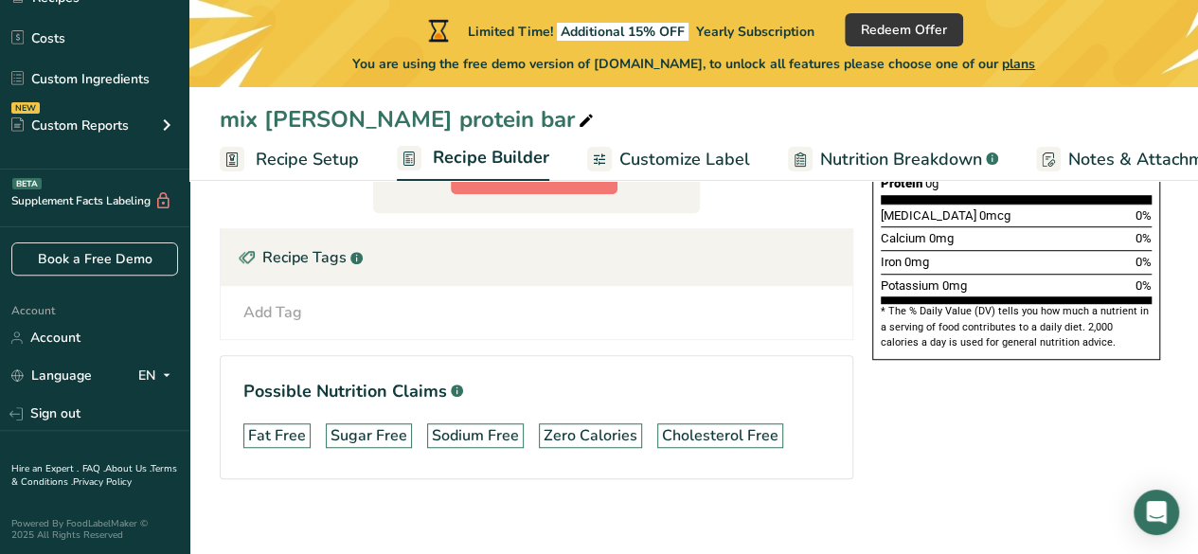
scroll to position [531, 0]
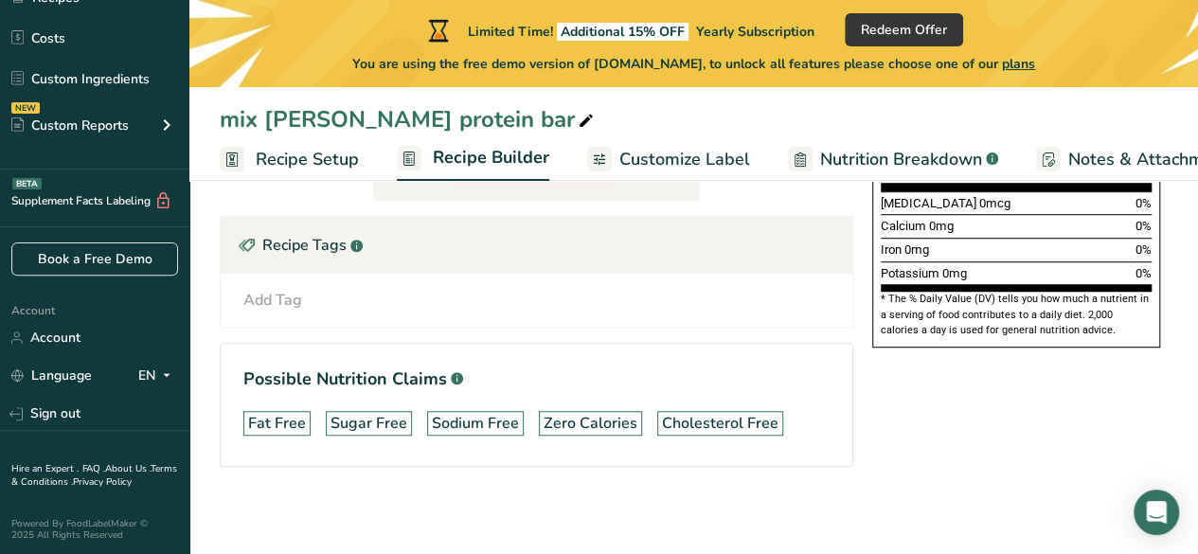
type input "0"
click at [343, 311] on div "Add Tag Standard Tags Custom Tags Source of Antioxidants Prebiotic Effect Sourc…" at bounding box center [537, 300] width 632 height 53
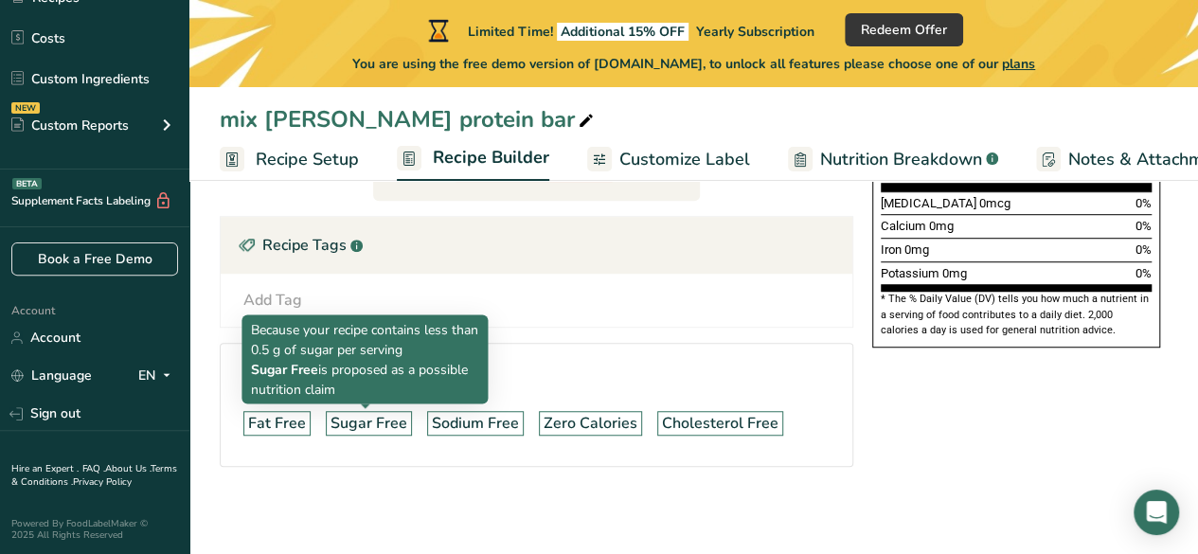
drag, startPoint x: 375, startPoint y: 417, endPoint x: 396, endPoint y: 417, distance: 20.8
click at [380, 417] on div "Sugar Free" at bounding box center [368, 423] width 77 height 23
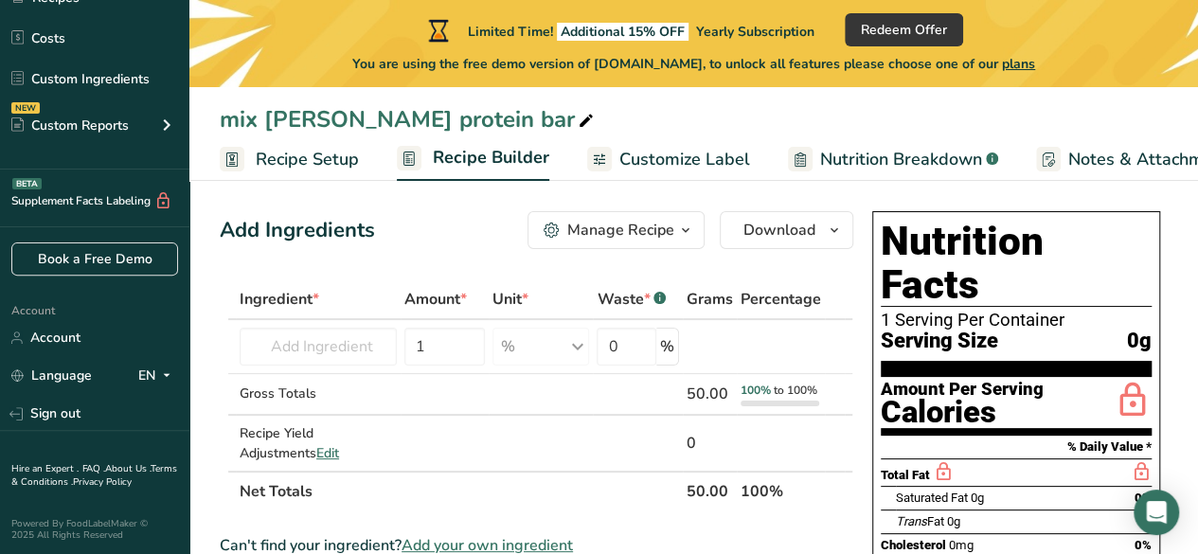
scroll to position [0, 0]
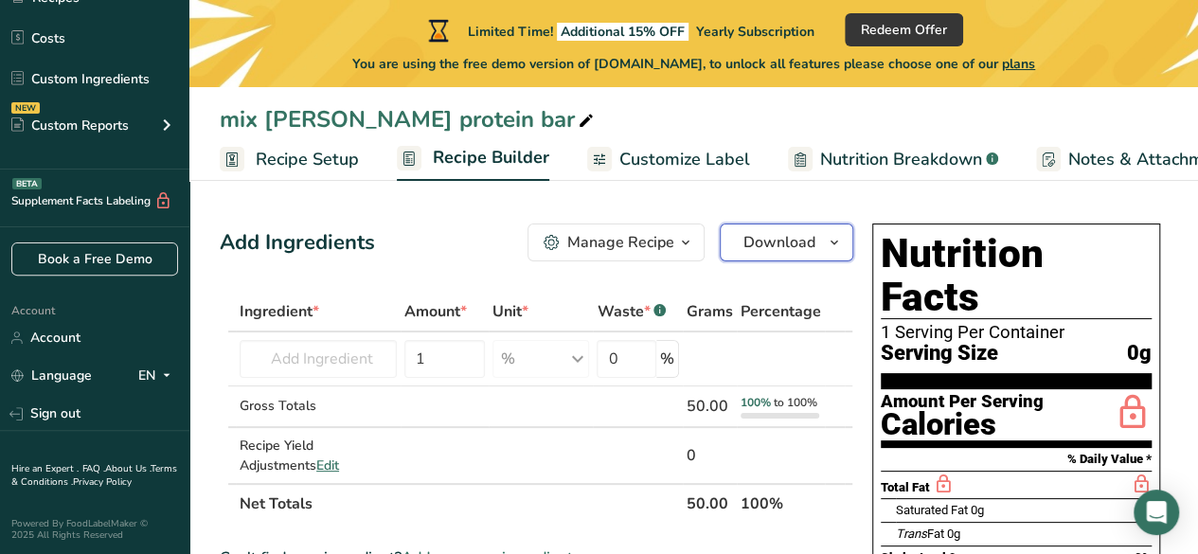
click at [802, 245] on span "Download" at bounding box center [779, 242] width 72 height 23
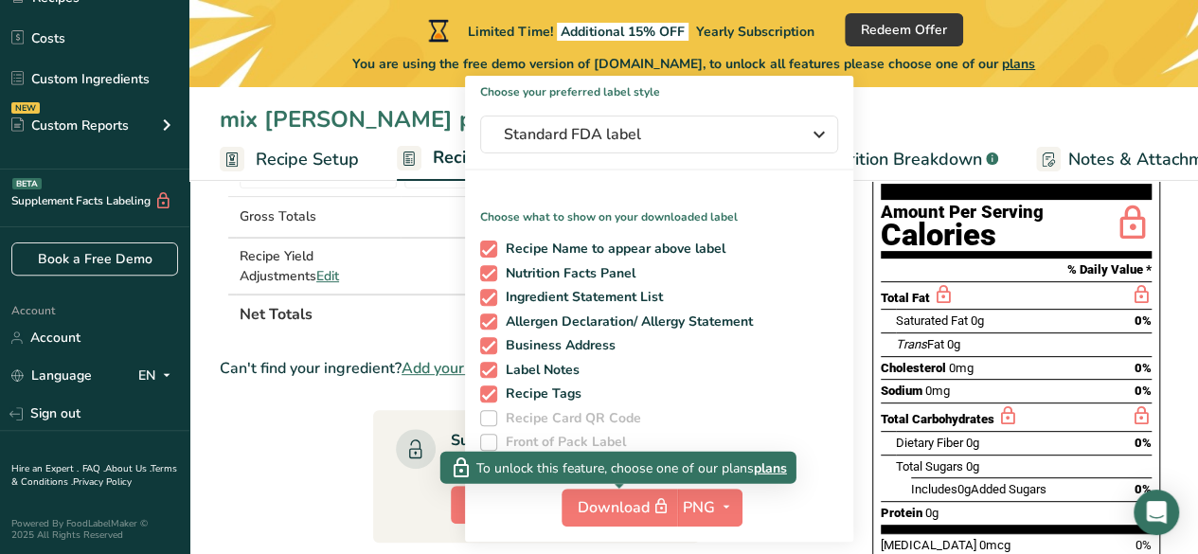
scroll to position [379, 0]
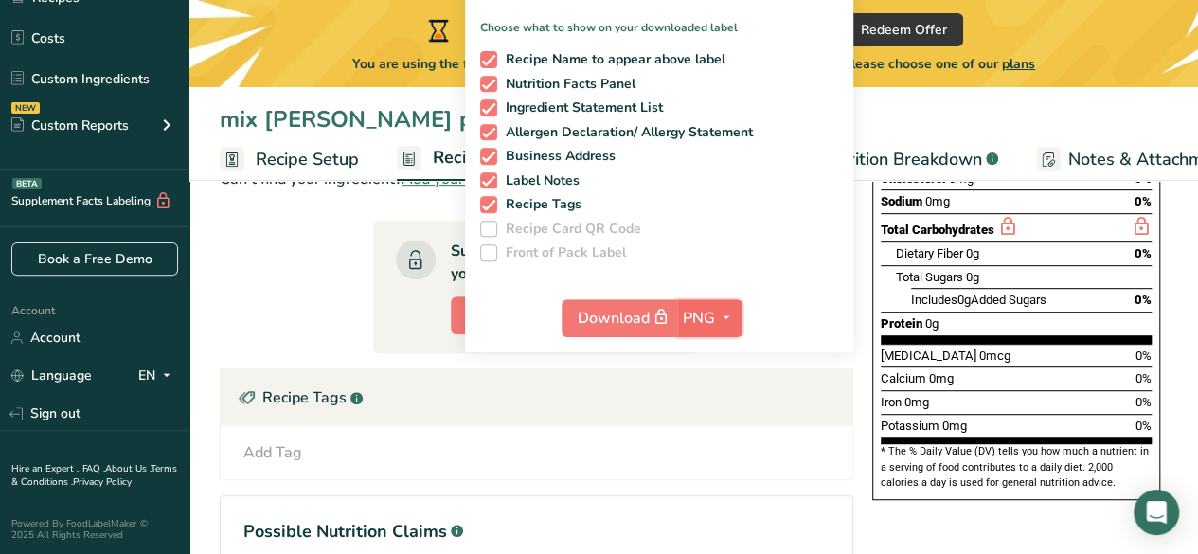
click at [710, 319] on span "PNG" at bounding box center [699, 318] width 32 height 23
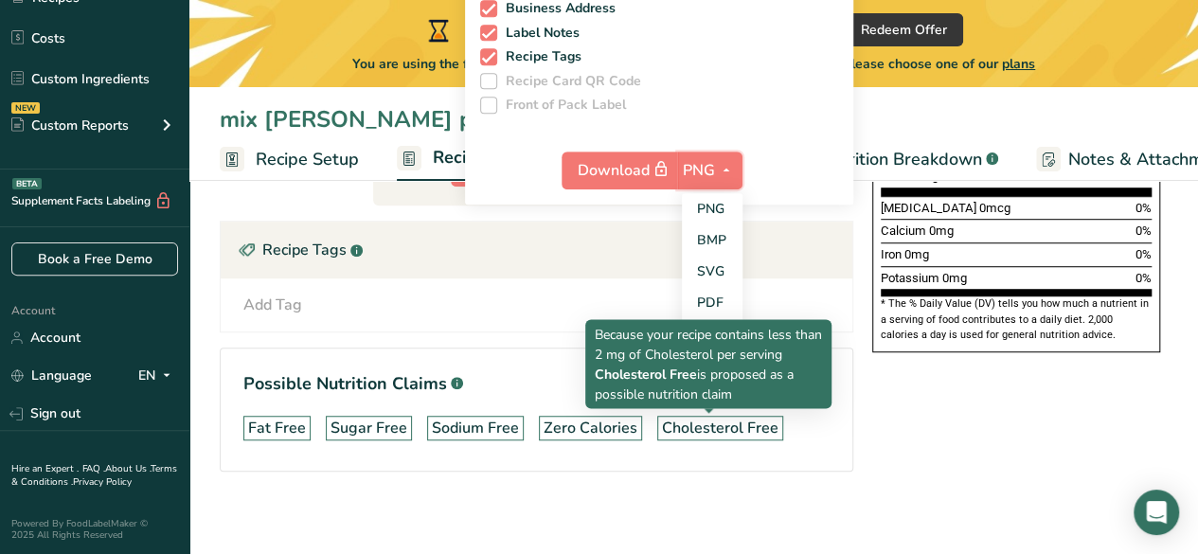
scroll to position [531, 0]
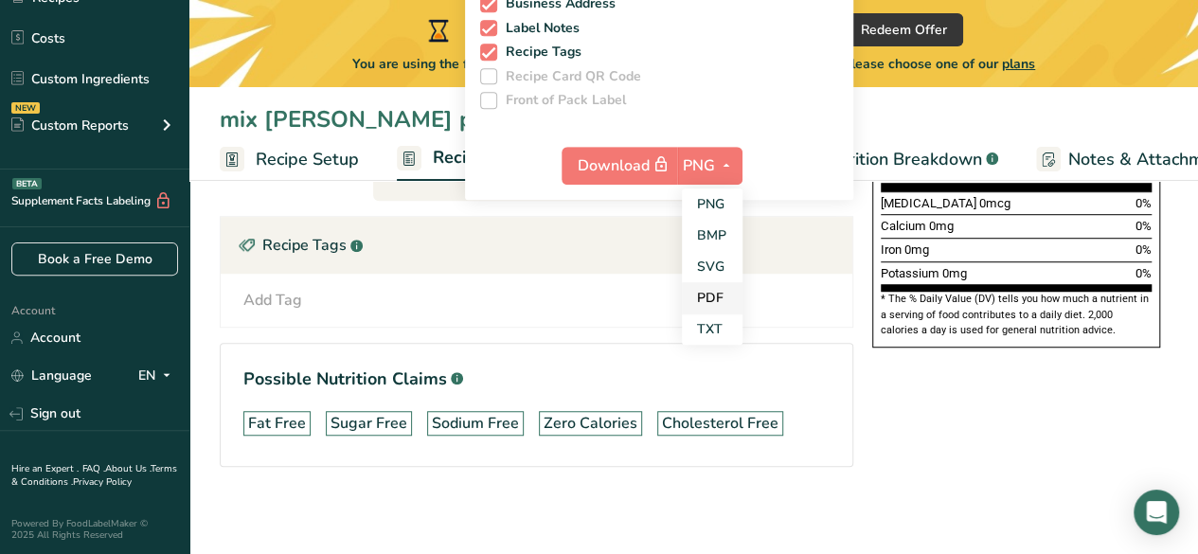
click at [710, 302] on link "PDF" at bounding box center [712, 297] width 61 height 31
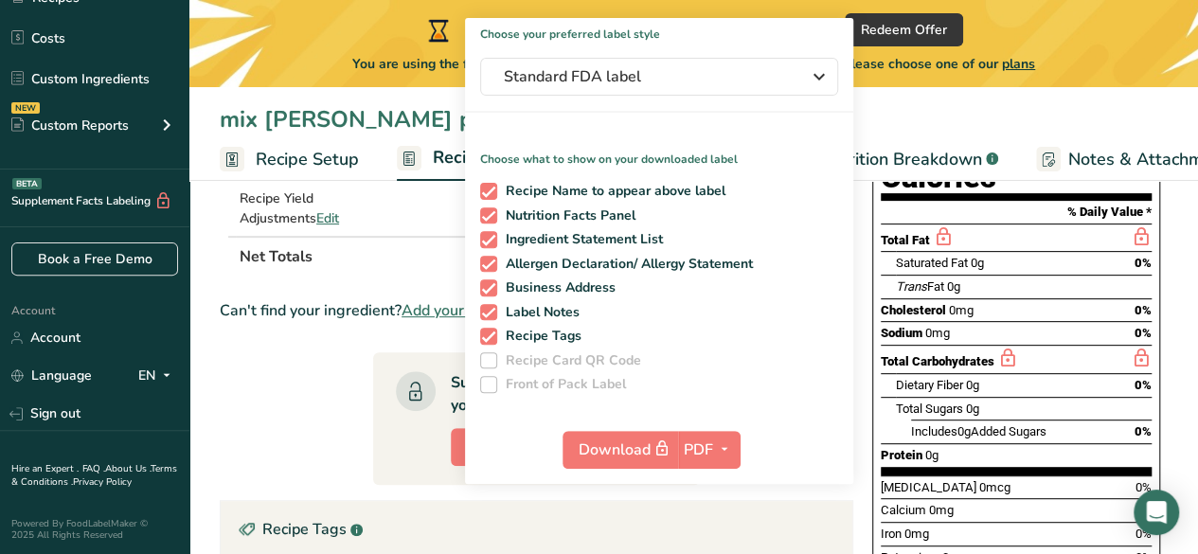
drag, startPoint x: 1014, startPoint y: 213, endPoint x: 1005, endPoint y: 220, distance: 11.6
click at [1014, 251] on div "Saturated Fat 0g 0%" at bounding box center [1024, 263] width 256 height 24
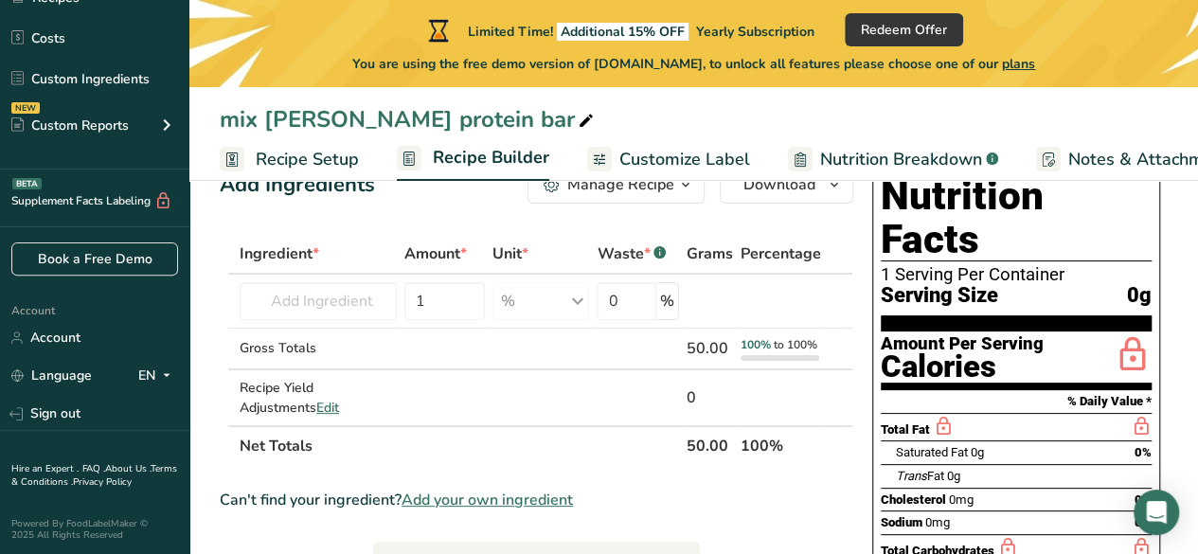
scroll to position [0, 0]
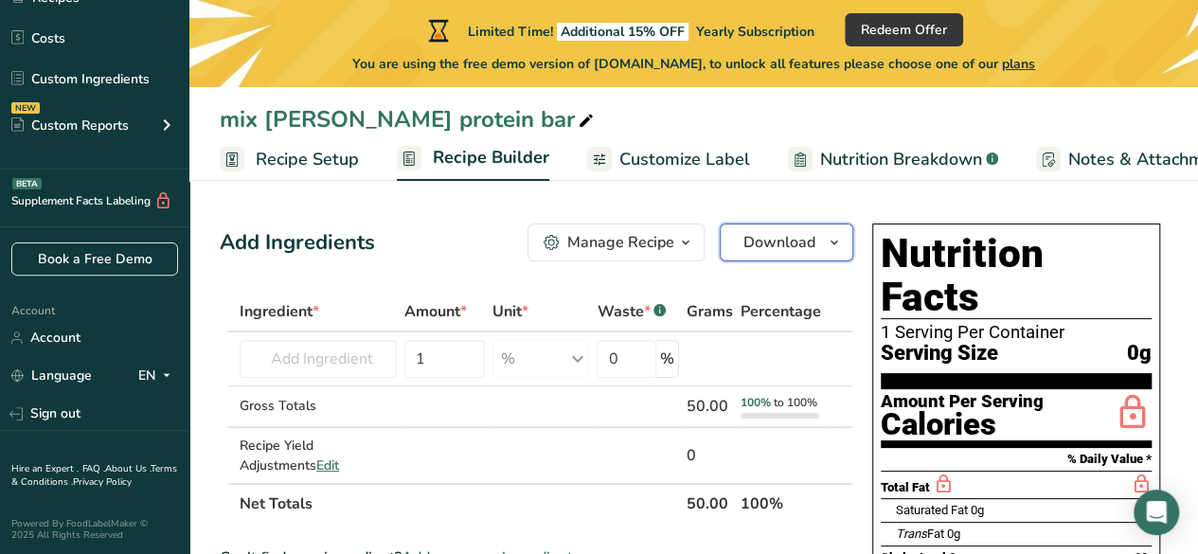
click at [786, 234] on span "Download" at bounding box center [779, 242] width 72 height 23
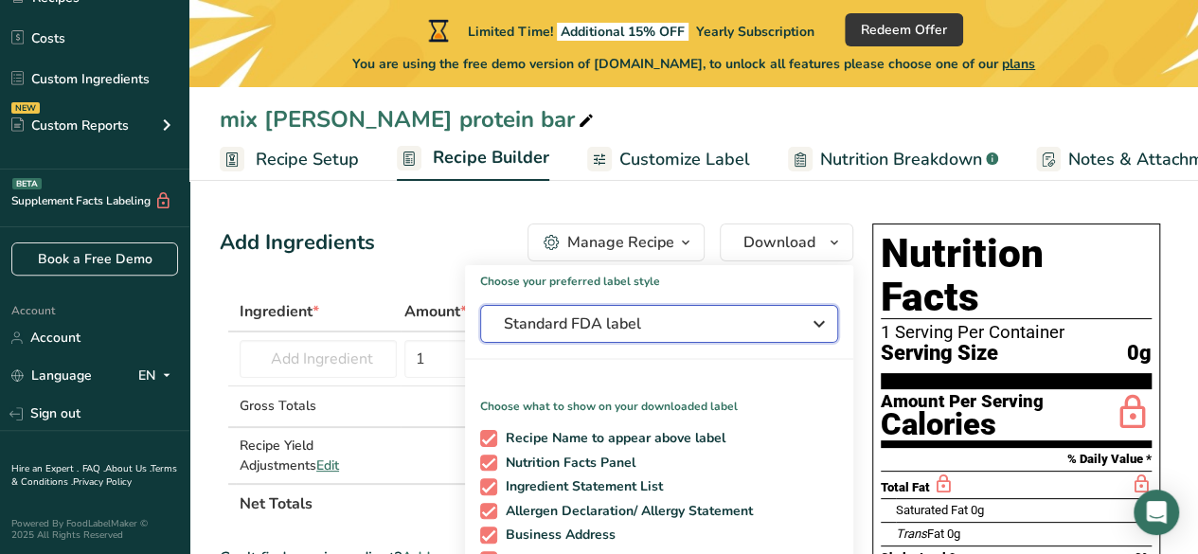
click at [574, 330] on span "Standard FDA label" at bounding box center [646, 323] width 284 height 23
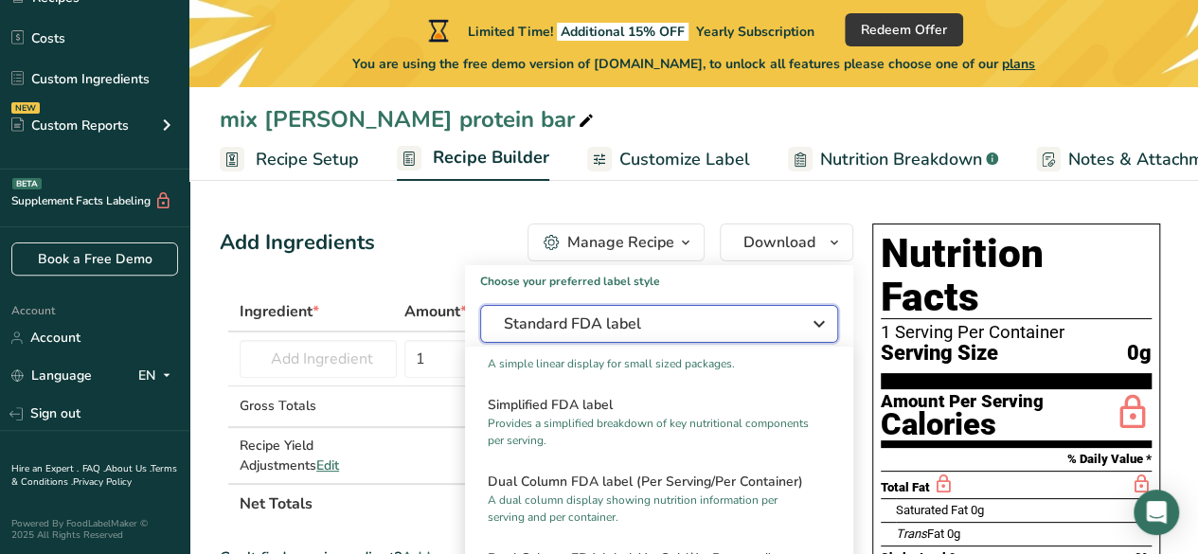
scroll to position [189, 0]
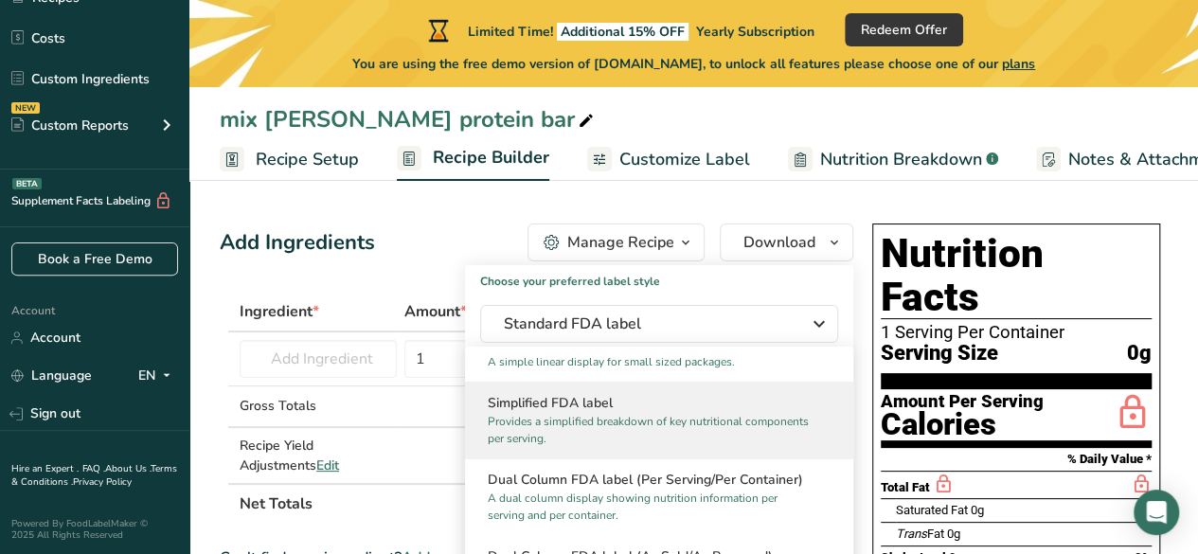
click at [634, 450] on div "Simplified FDA label Provides a simplified breakdown of key nutritional compone…" at bounding box center [659, 420] width 388 height 77
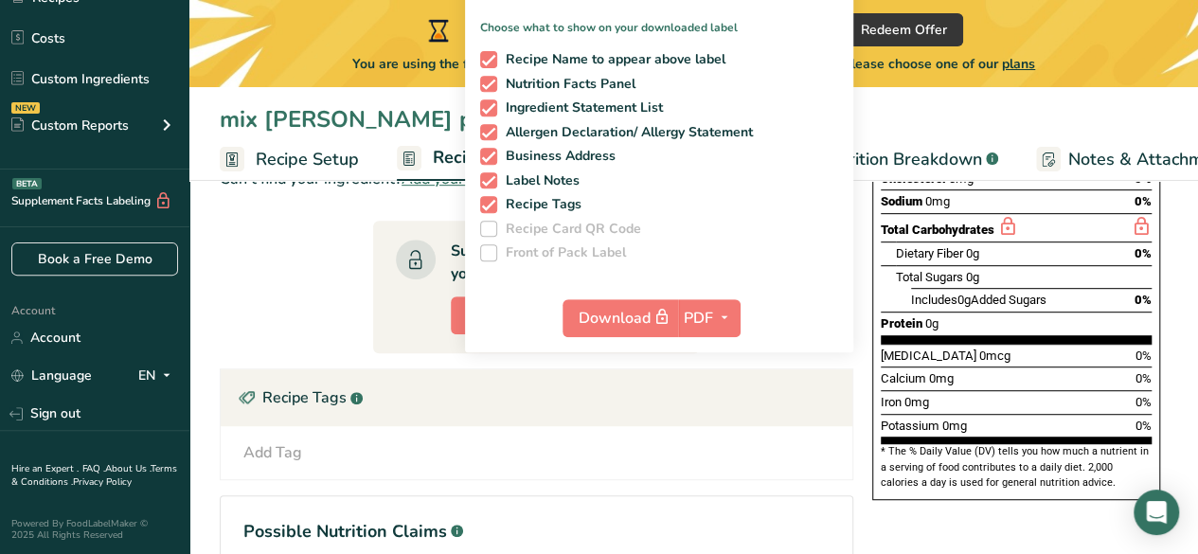
scroll to position [284, 0]
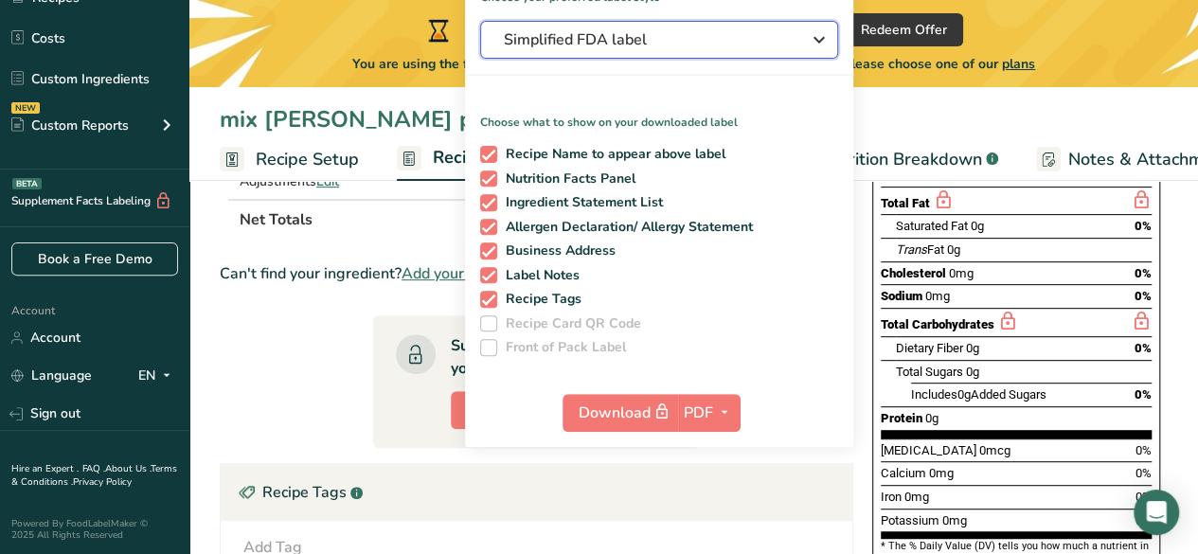
drag, startPoint x: 623, startPoint y: 41, endPoint x: 623, endPoint y: 52, distance: 11.4
click at [623, 43] on span "Simplified FDA label" at bounding box center [646, 39] width 284 height 23
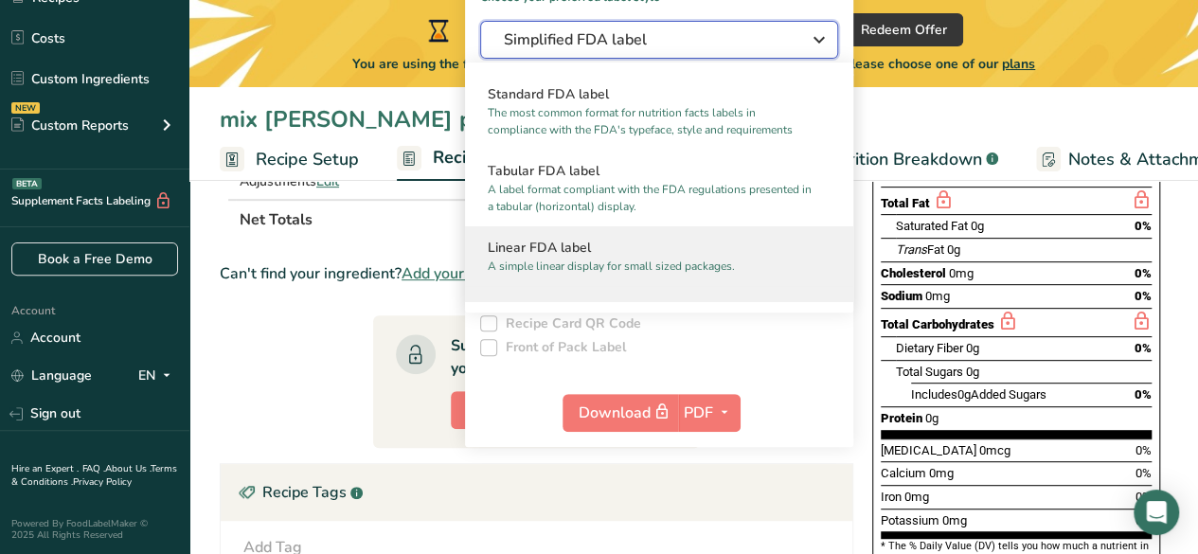
scroll to position [0, 0]
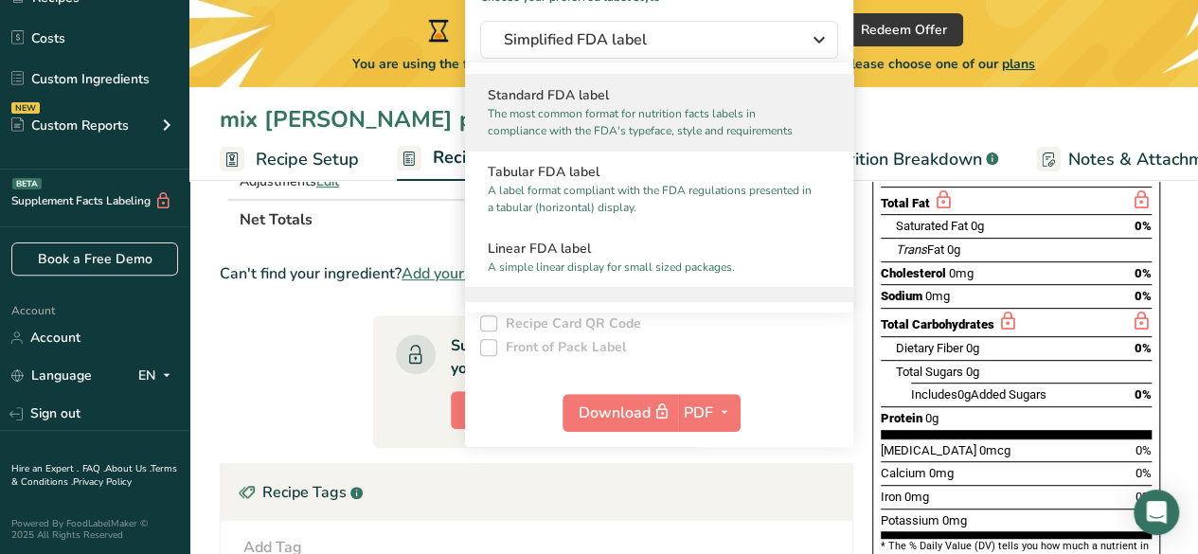
click at [605, 114] on p "The most common format for nutrition facts labels in compliance with the FDA's …" at bounding box center [651, 122] width 326 height 34
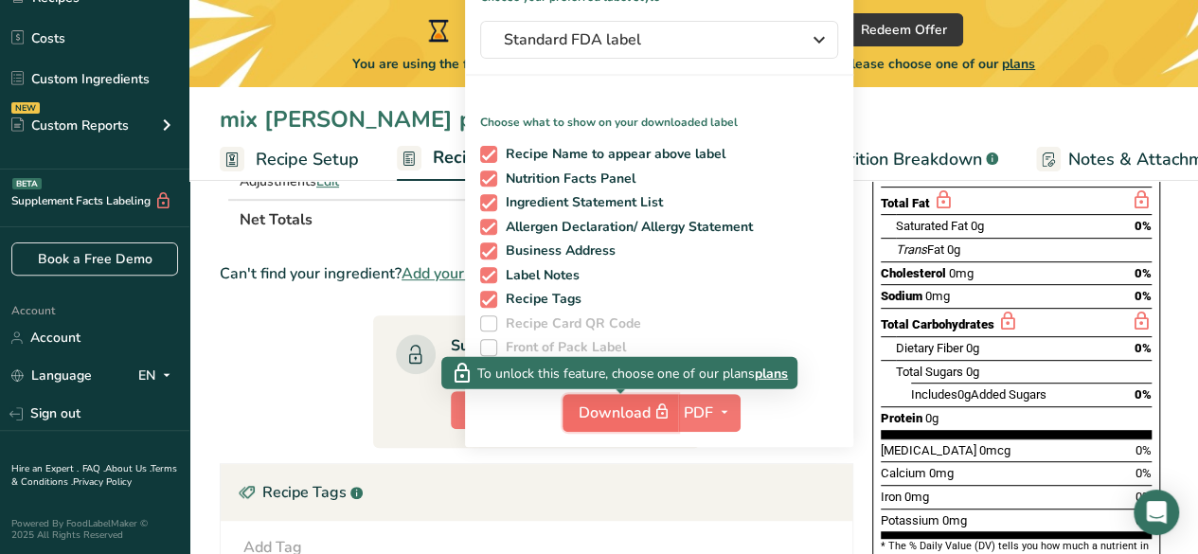
click at [614, 404] on span "Download" at bounding box center [626, 413] width 95 height 24
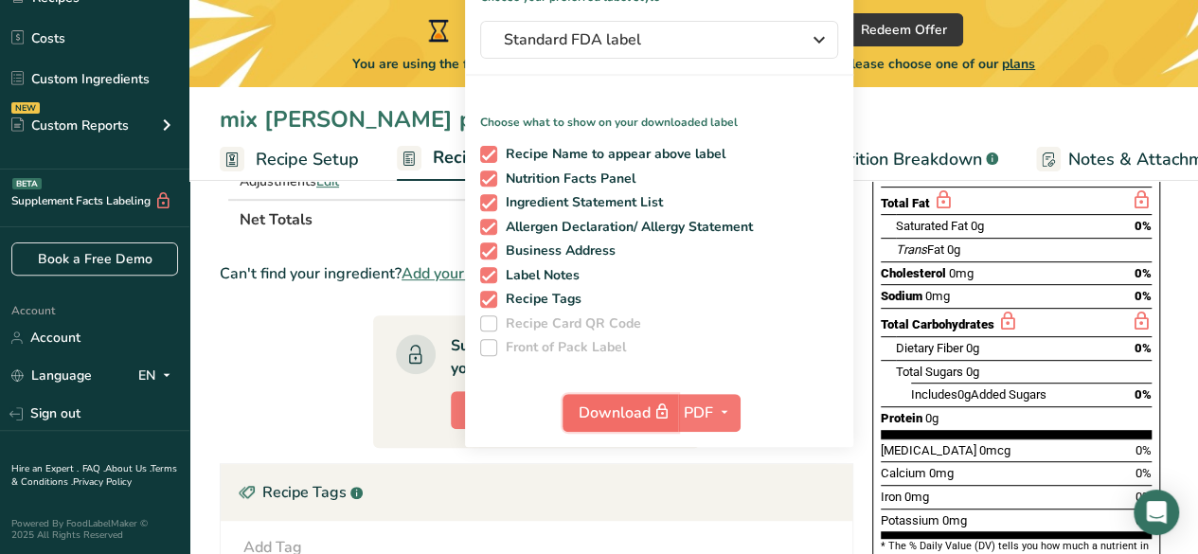
click at [665, 403] on icon "button" at bounding box center [661, 412] width 17 height 27
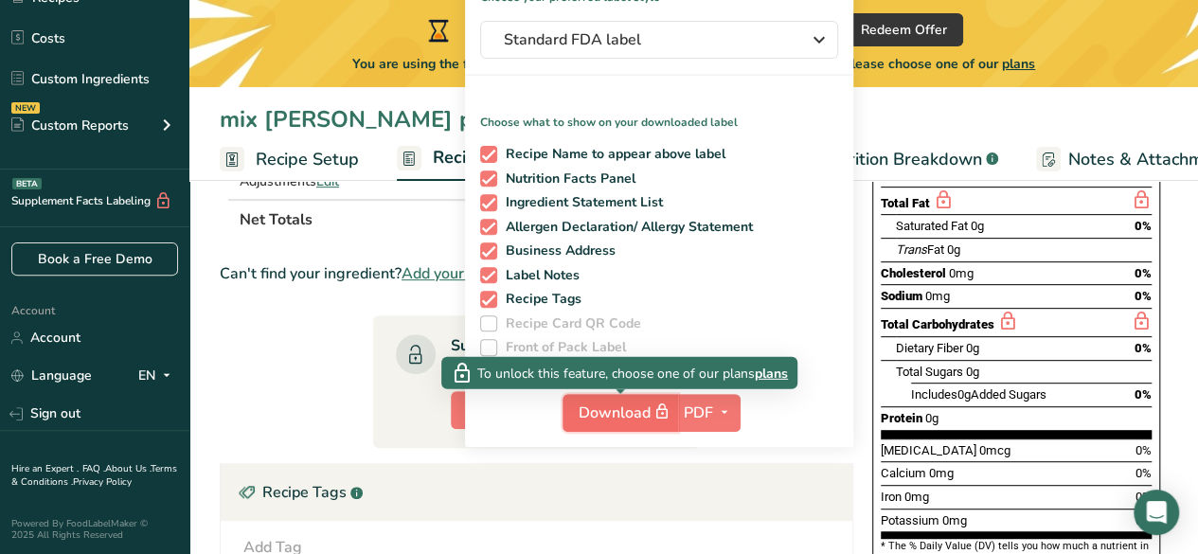
drag, startPoint x: 668, startPoint y: 404, endPoint x: 677, endPoint y: 406, distance: 9.7
click at [676, 406] on button "Download" at bounding box center [620, 413] width 116 height 38
drag, startPoint x: 684, startPoint y: 405, endPoint x: 696, endPoint y: 404, distance: 12.3
click at [687, 408] on button "PDF" at bounding box center [709, 413] width 62 height 38
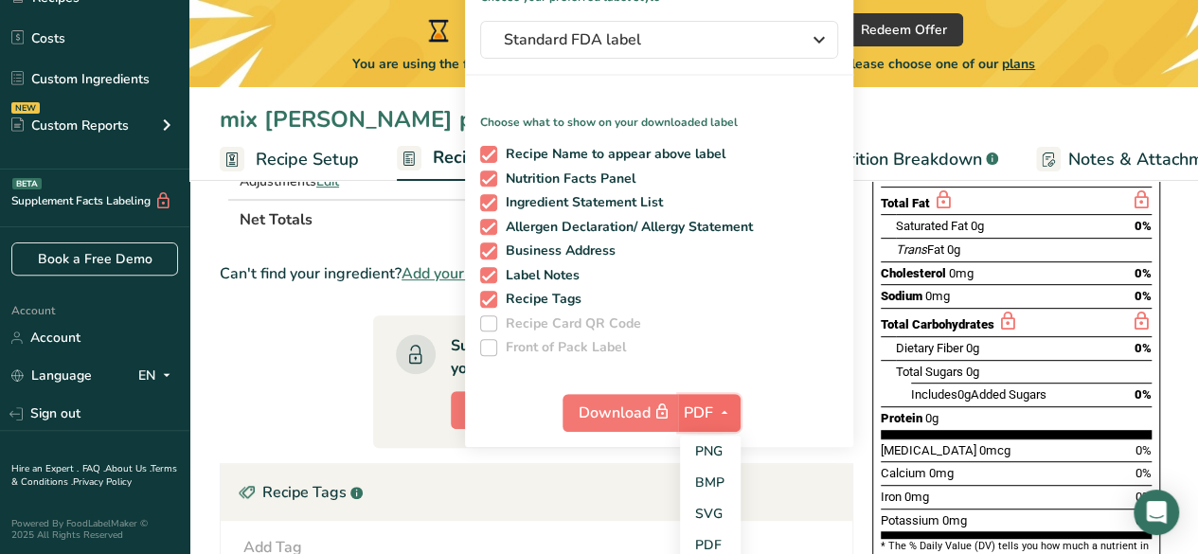
click at [697, 404] on span "PDF" at bounding box center [698, 413] width 29 height 23
click at [697, 400] on button "PDF" at bounding box center [709, 413] width 62 height 38
